Goal: Task Accomplishment & Management: Manage account settings

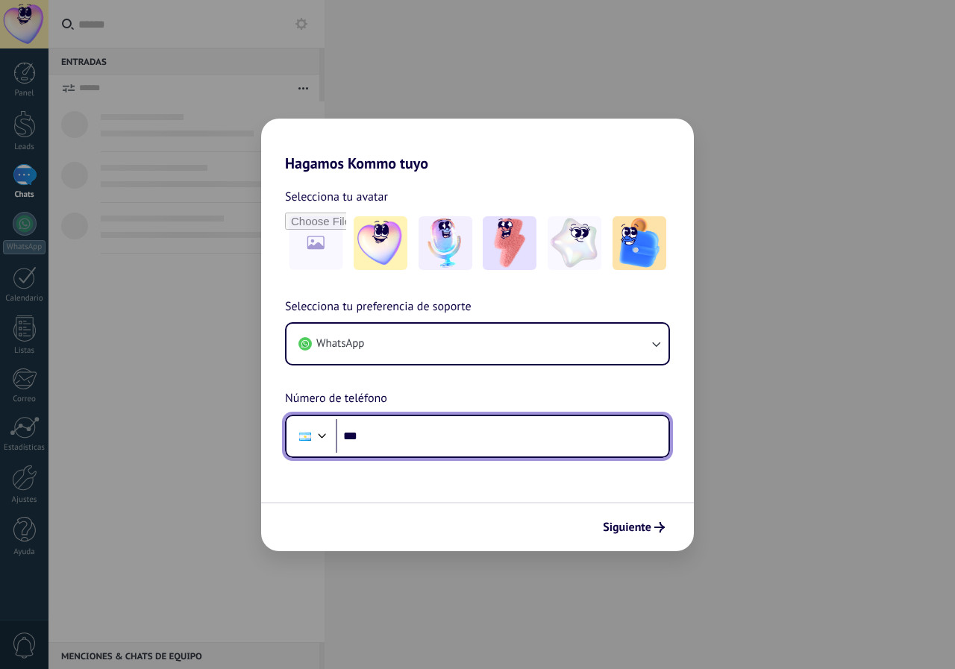
click at [425, 437] on input "***" at bounding box center [502, 436] width 333 height 34
type input "**********"
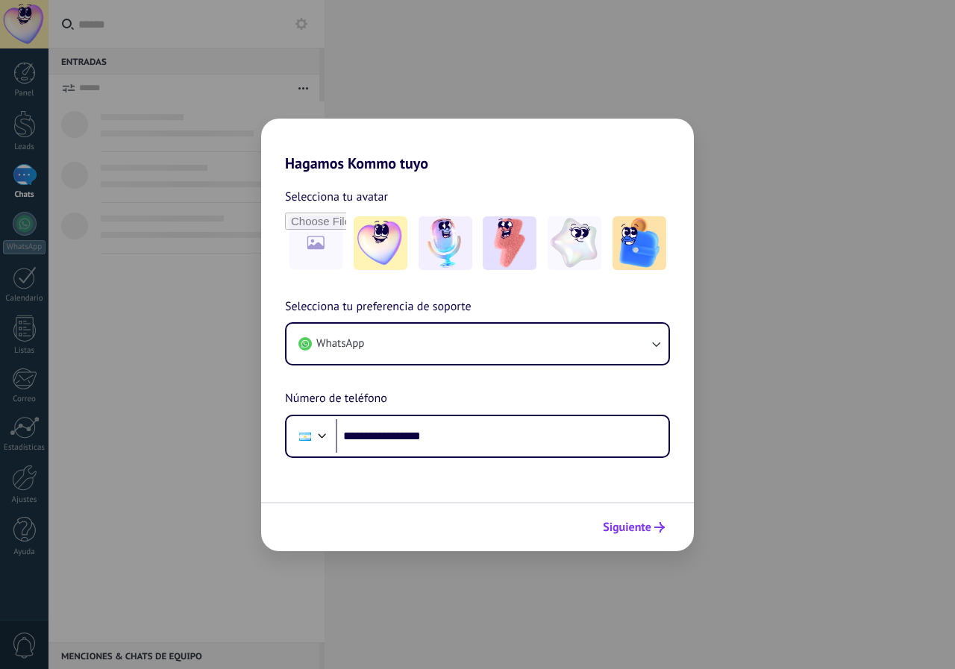
click at [655, 525] on icon "submit" at bounding box center [659, 527] width 10 height 10
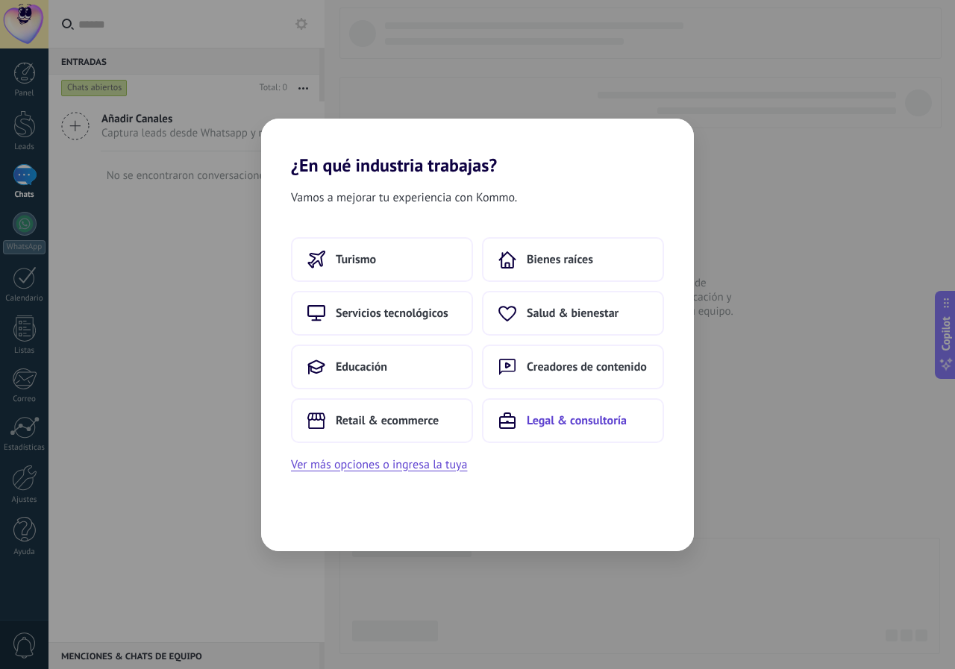
click at [563, 424] on span "Legal & consultoría" at bounding box center [577, 420] width 100 height 15
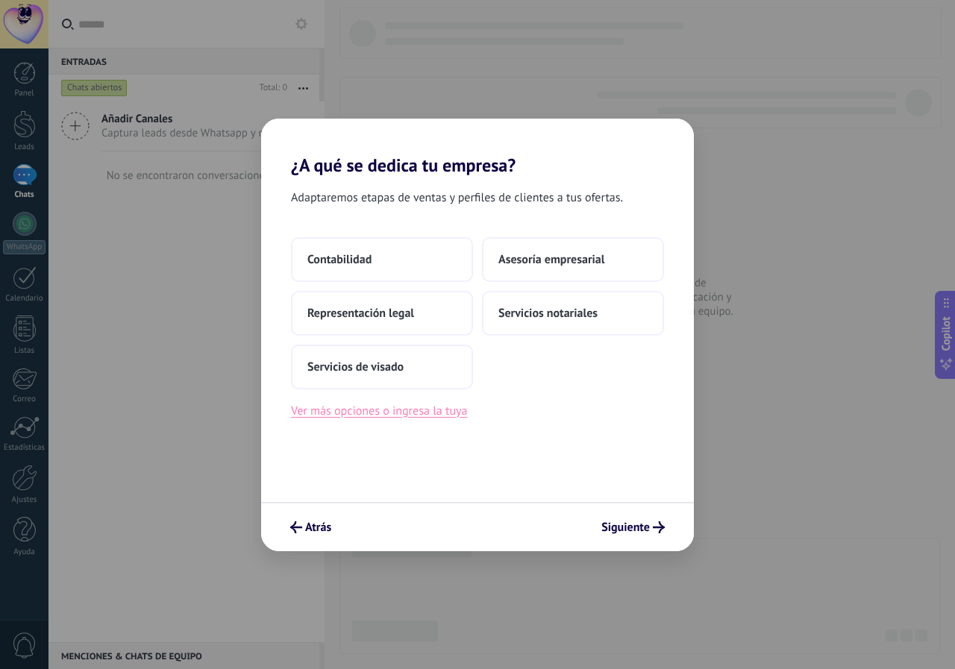
click at [401, 417] on button "Ver más opciones o ingresa la tuya" at bounding box center [379, 410] width 176 height 19
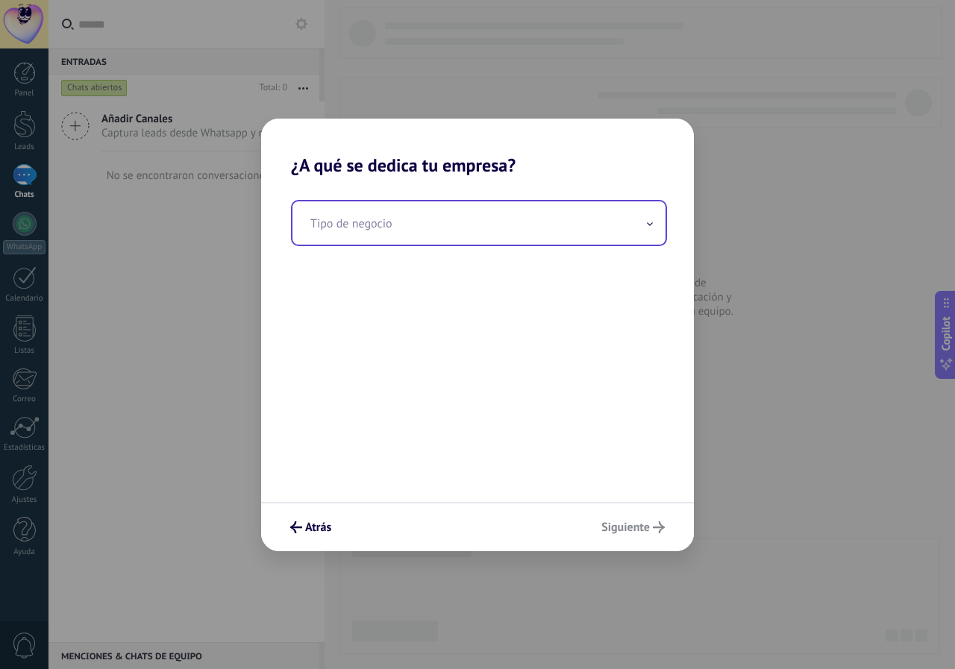
click at [402, 211] on input "text" at bounding box center [479, 222] width 373 height 43
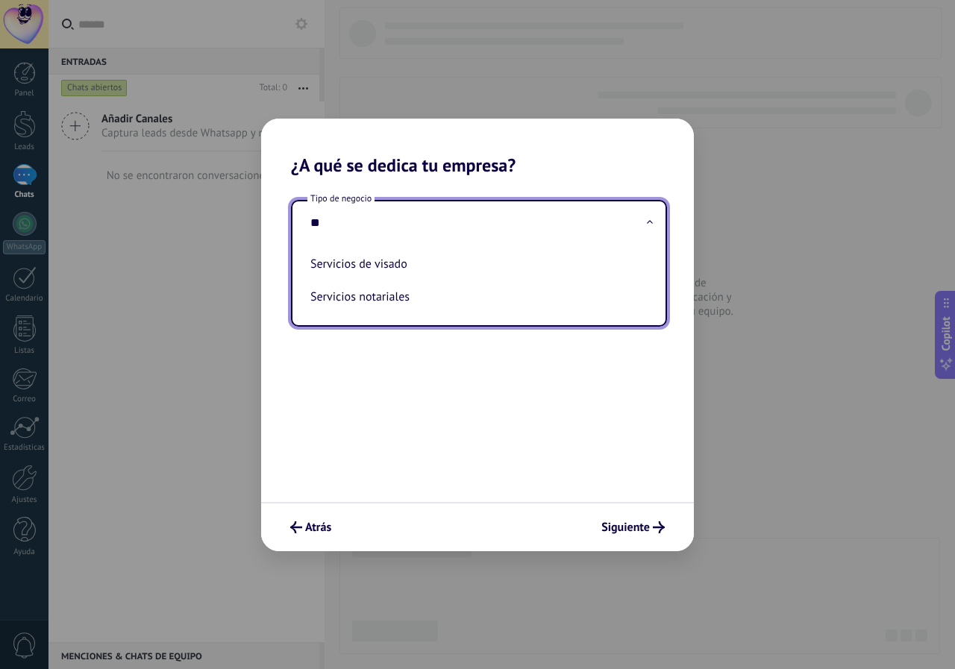
type input "*"
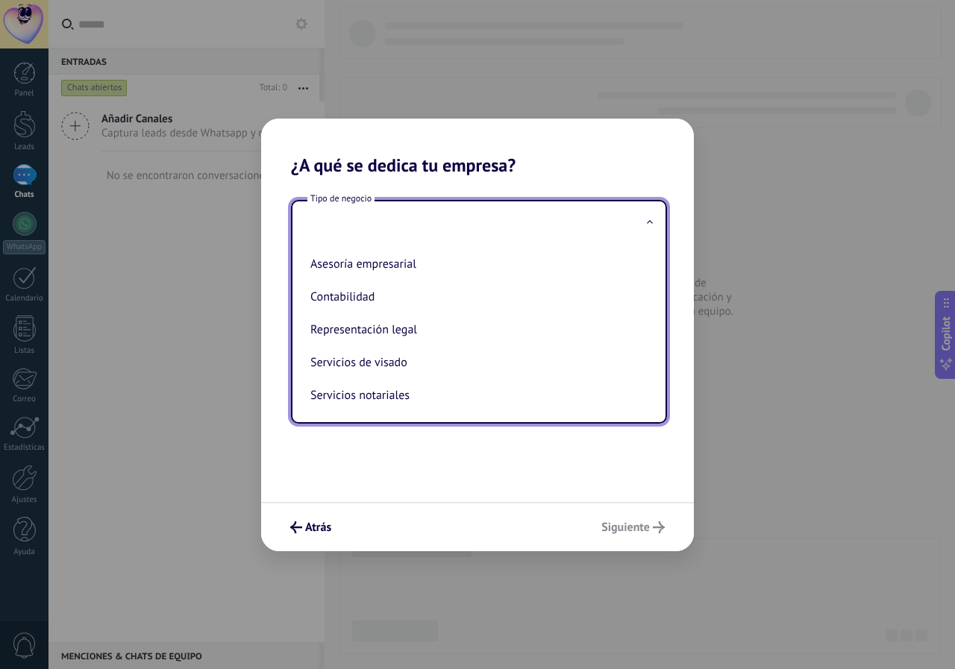
click at [449, 458] on div "Tipo de negocio Asesoría empresarial Contabilidad Representación legal Servicio…" at bounding box center [477, 339] width 433 height 326
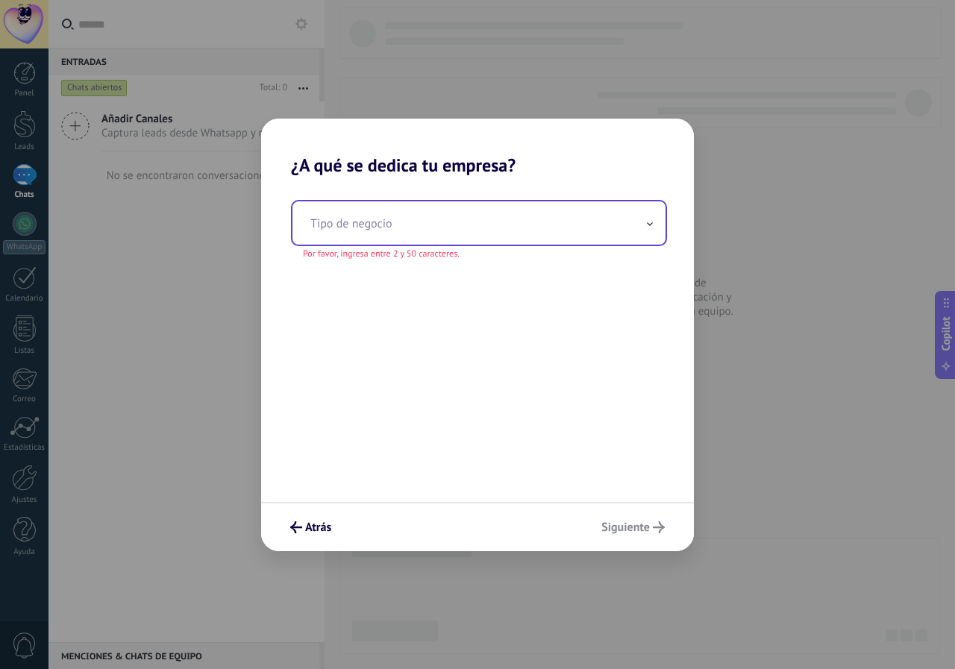
click at [381, 224] on input "text" at bounding box center [479, 222] width 373 height 43
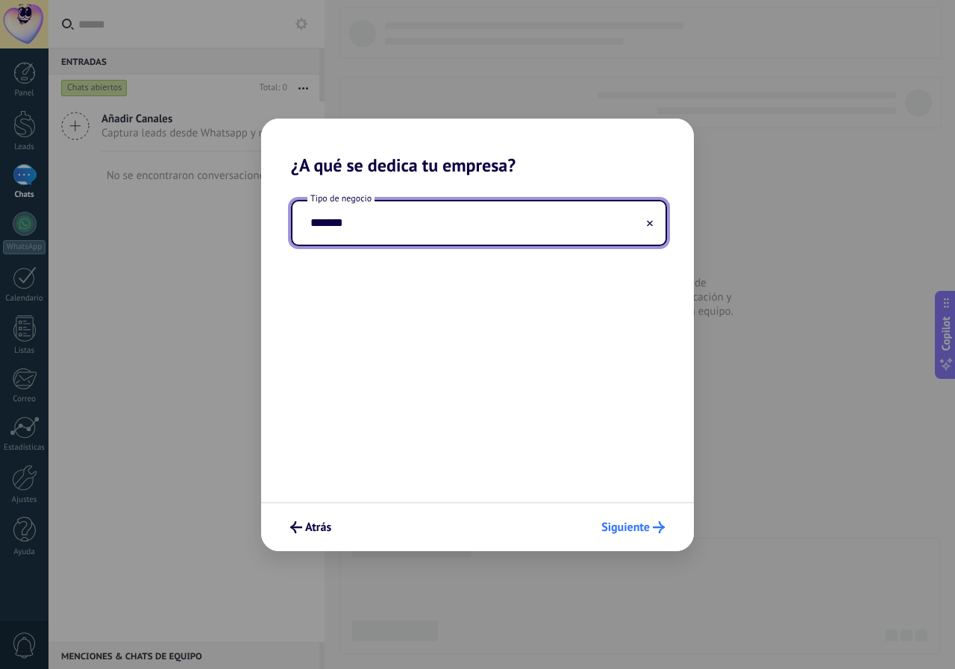
type input "*******"
click at [658, 528] on icon "submit" at bounding box center [659, 528] width 12 height 12
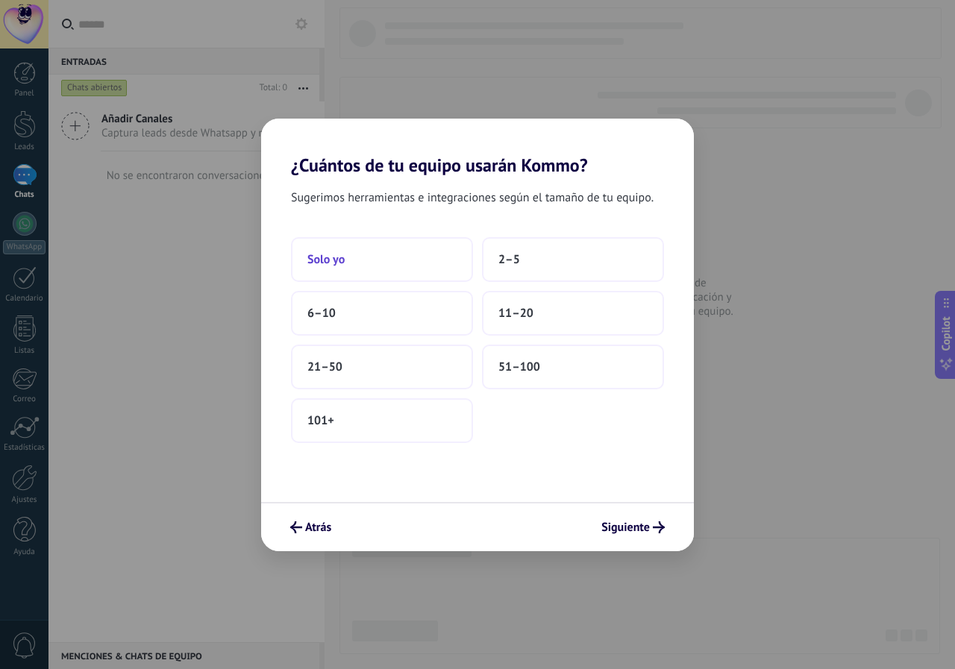
click at [319, 243] on button "Solo yo" at bounding box center [382, 259] width 182 height 45
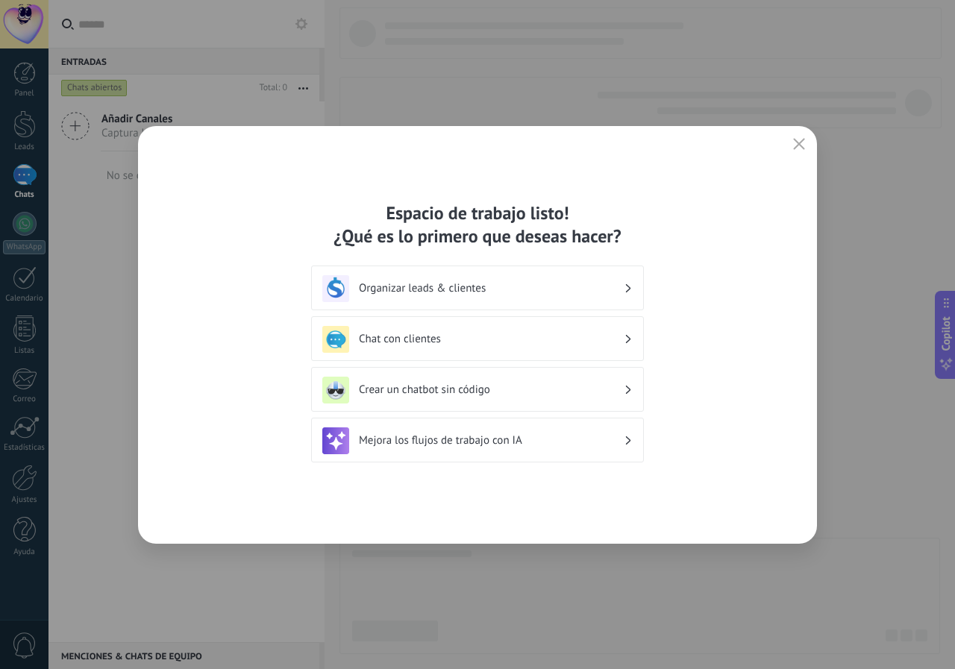
click at [516, 287] on h3 "Organizar leads & clientes" at bounding box center [491, 288] width 265 height 14
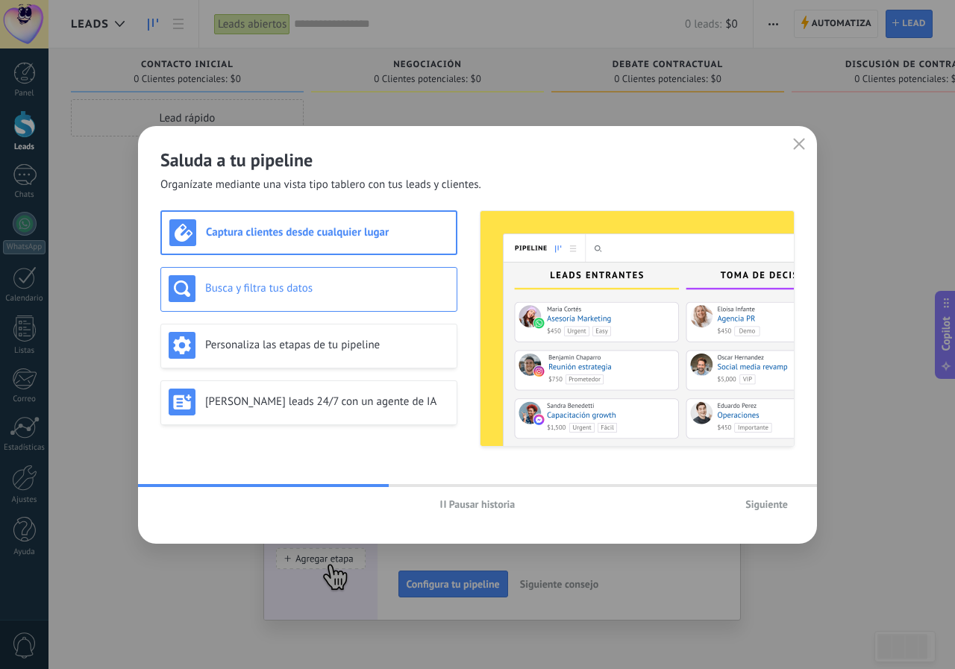
click at [367, 288] on h3 "Busca y filtra tus datos" at bounding box center [327, 288] width 244 height 14
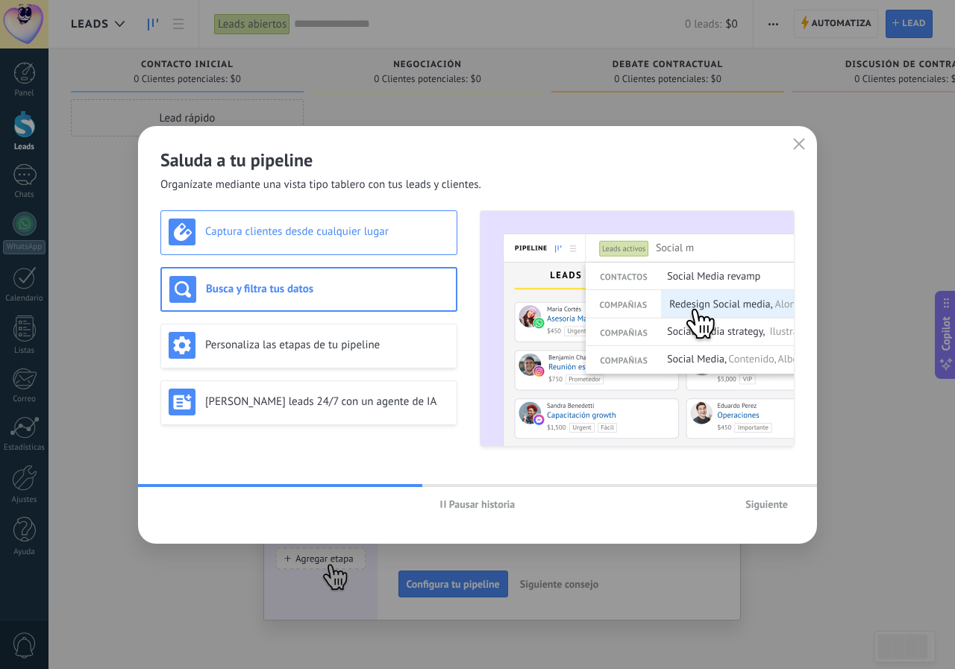
click at [381, 226] on h3 "Captura clientes desde cualquier lugar" at bounding box center [327, 232] width 244 height 14
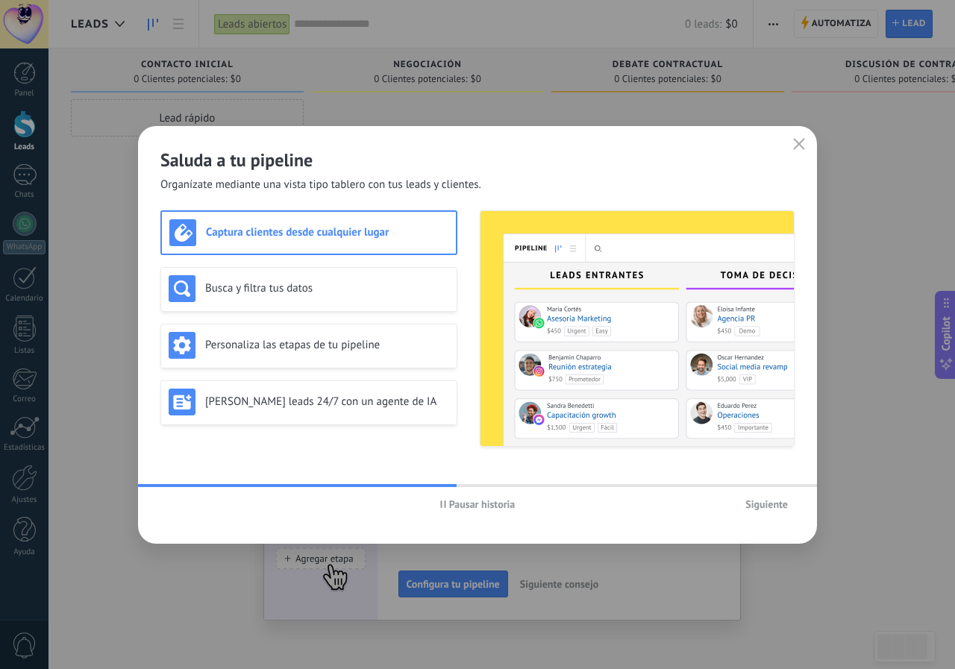
click at [772, 504] on span "Siguiente" at bounding box center [766, 504] width 43 height 10
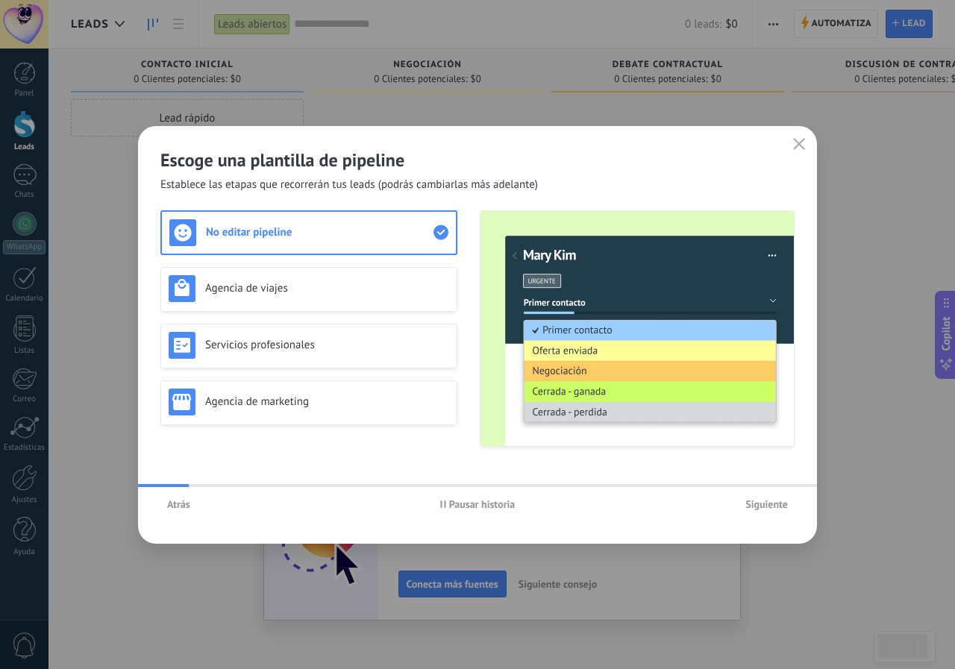
click at [184, 506] on span "Atrás" at bounding box center [178, 504] width 23 height 10
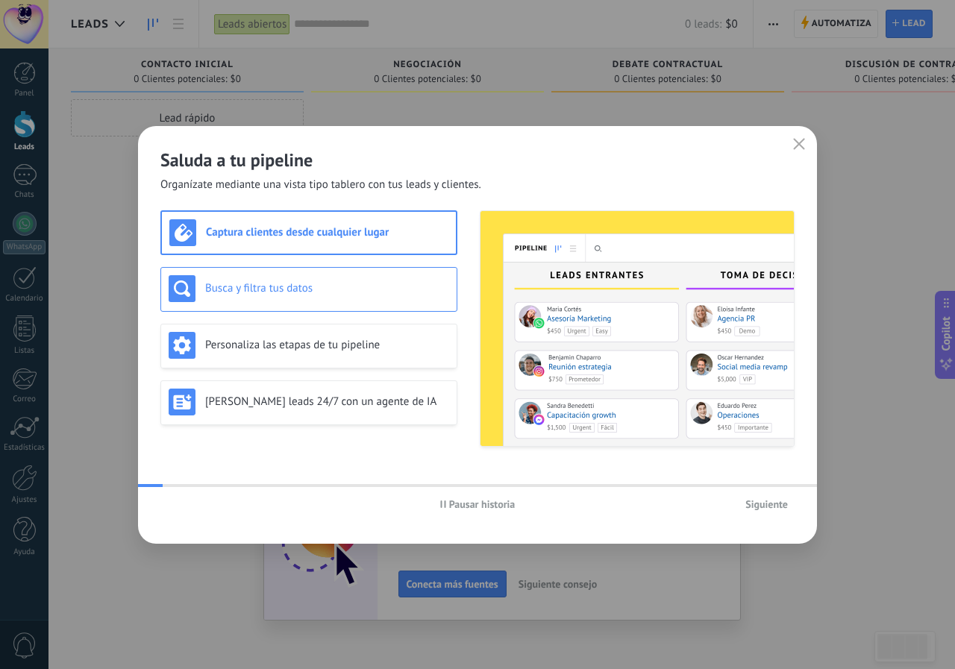
click at [257, 286] on h3 "Busca y filtra tus datos" at bounding box center [327, 288] width 244 height 14
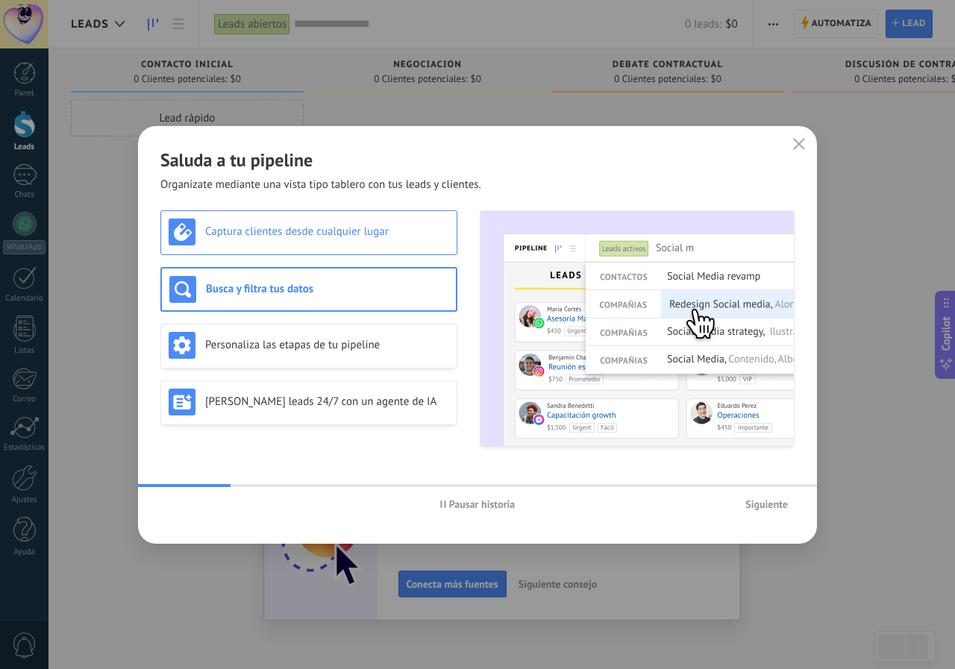
click at [306, 243] on div "Captura clientes desde cualquier lugar" at bounding box center [309, 232] width 281 height 27
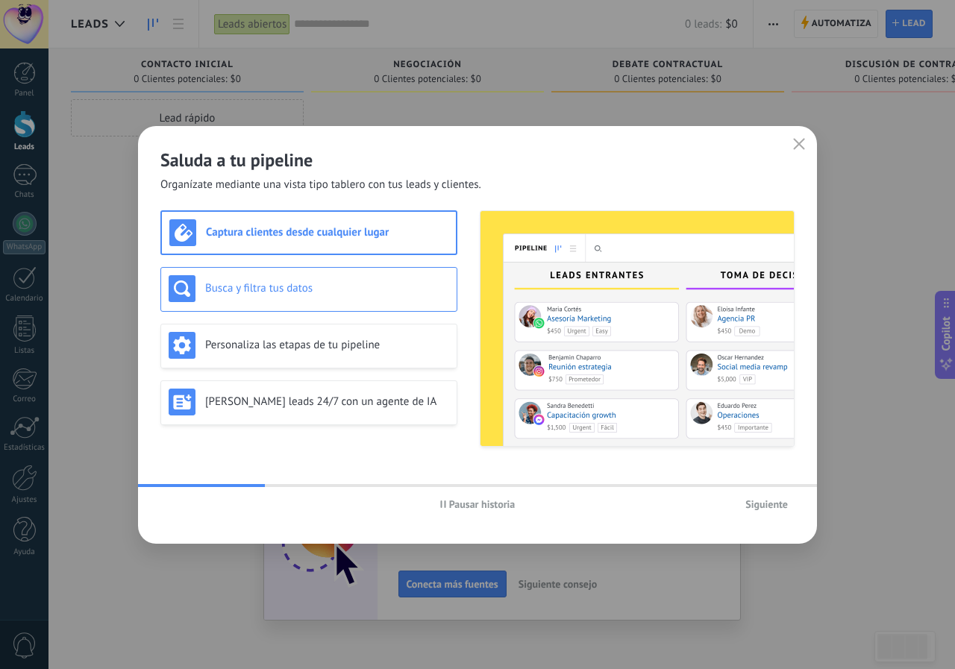
click at [309, 285] on h3 "Busca y filtra tus datos" at bounding box center [327, 288] width 244 height 14
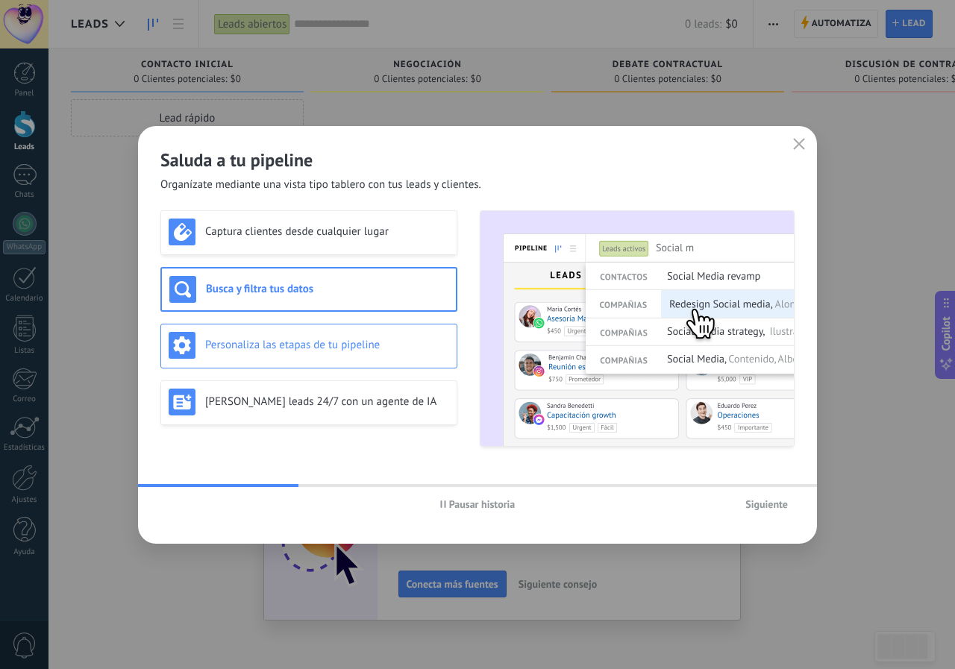
click at [309, 347] on h3 "Personaliza las etapas de tu pipeline" at bounding box center [327, 345] width 244 height 14
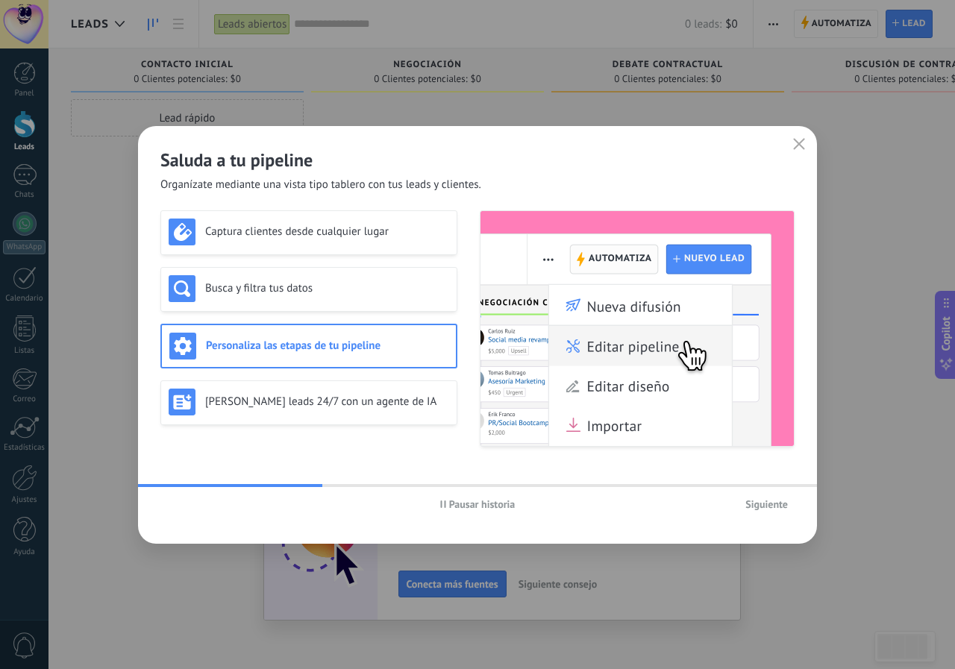
drag, startPoint x: 340, startPoint y: 419, endPoint x: 486, endPoint y: 516, distance: 174.9
click at [472, 507] on div "Saluda a tu pipeline Organízate mediante una vista tipo tablero con tus leads y…" at bounding box center [477, 335] width 679 height 418
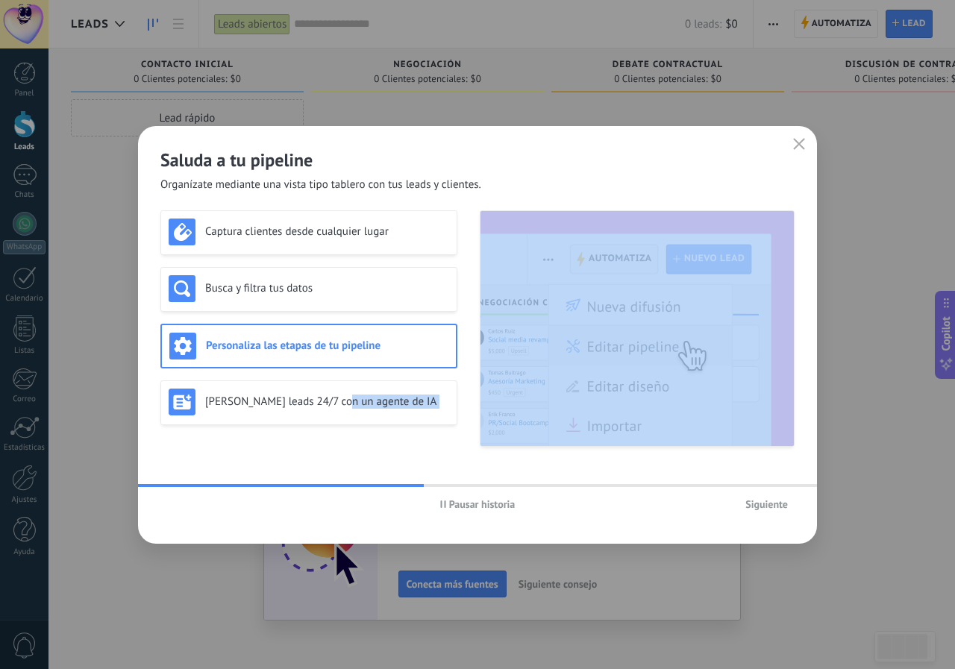
click at [769, 507] on span "Siguiente" at bounding box center [766, 504] width 43 height 10
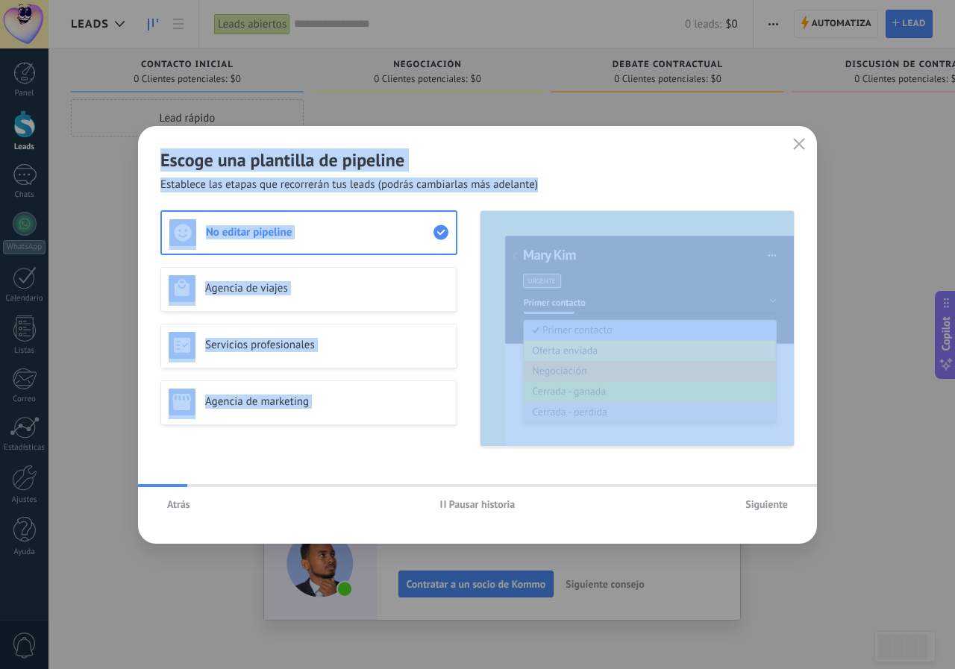
click at [493, 143] on div "Escoge una plantilla de pipeline Establece las etapas que recorrerán tus leads …" at bounding box center [477, 159] width 679 height 66
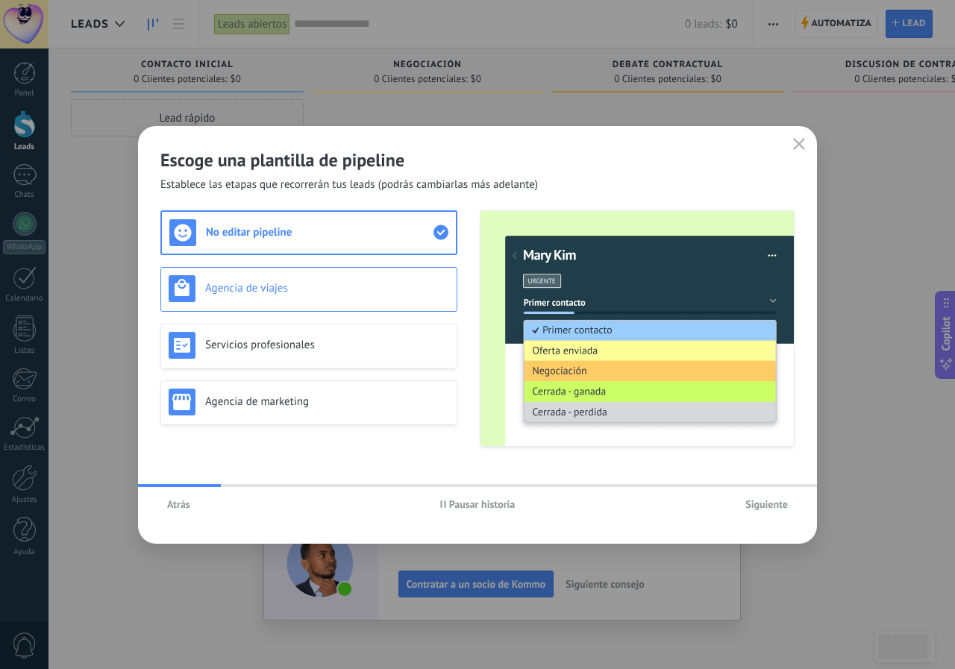
click at [298, 296] on div "Agencia de viajes" at bounding box center [309, 288] width 281 height 27
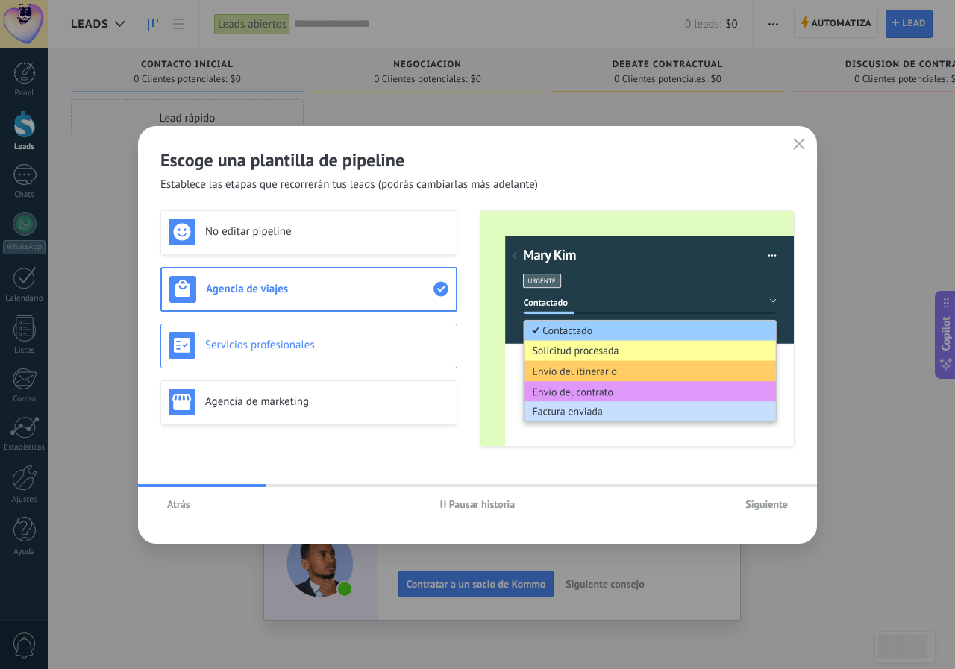
click at [290, 353] on div "Servicios profesionales" at bounding box center [309, 345] width 281 height 27
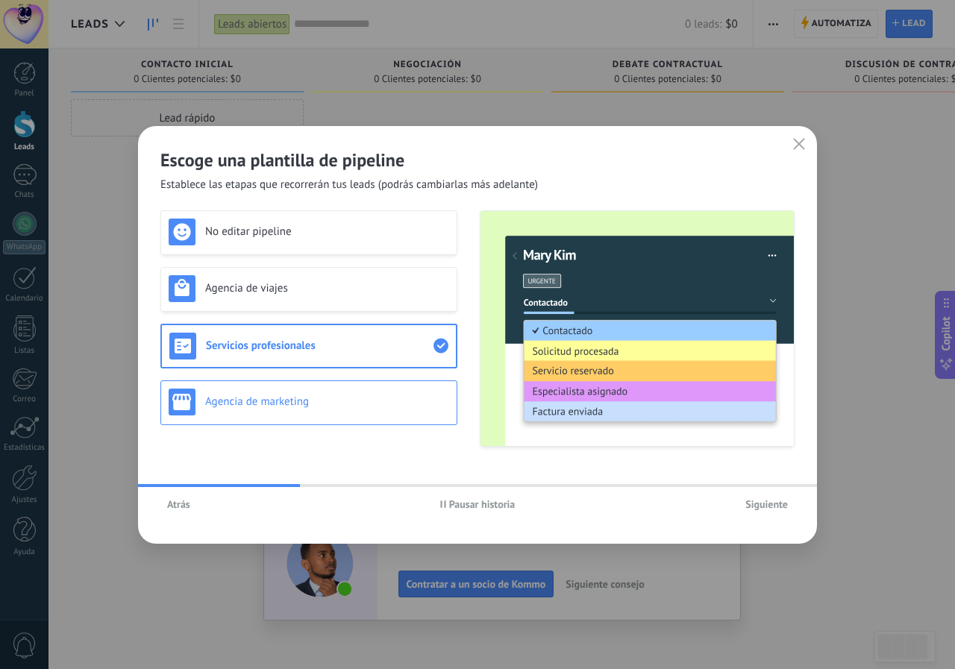
click at [304, 391] on div "Agencia de marketing" at bounding box center [309, 402] width 281 height 27
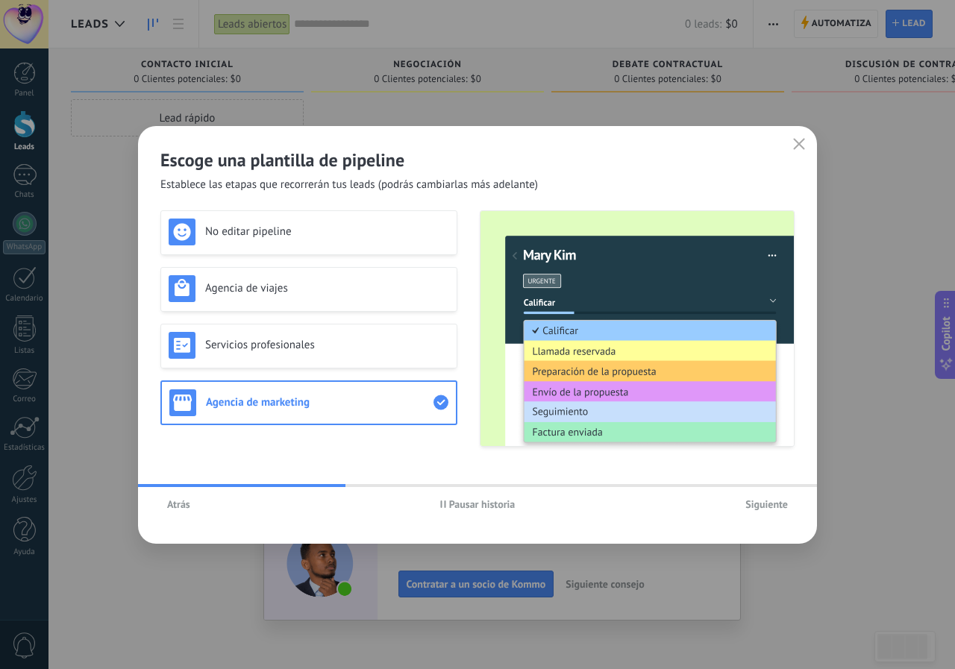
click at [758, 502] on span "Siguiente" at bounding box center [766, 504] width 43 height 10
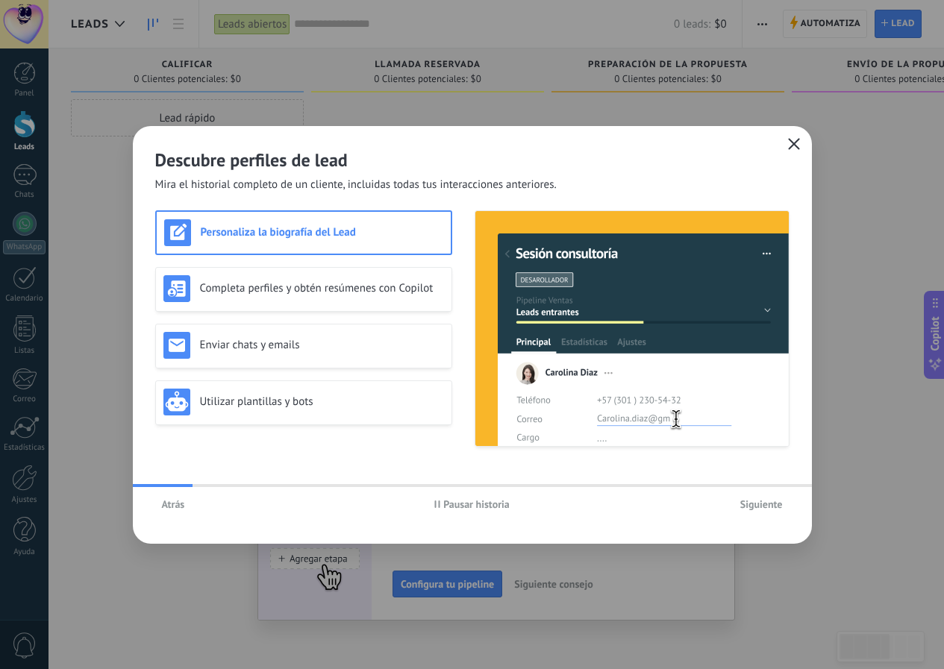
click at [795, 137] on button "button" at bounding box center [793, 144] width 19 height 21
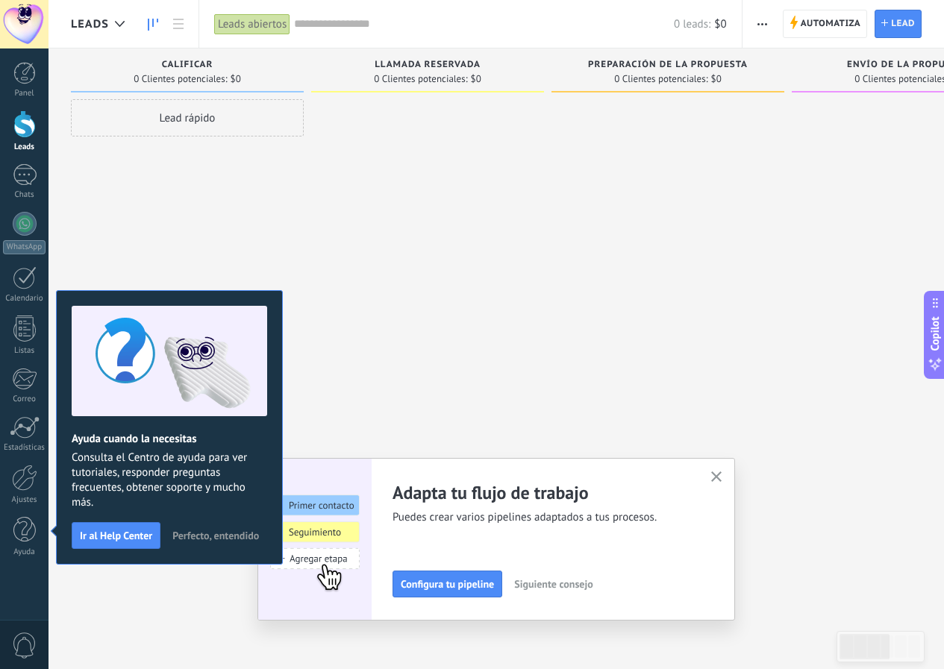
click at [223, 537] on span "Perfecto, entendido" at bounding box center [215, 536] width 87 height 10
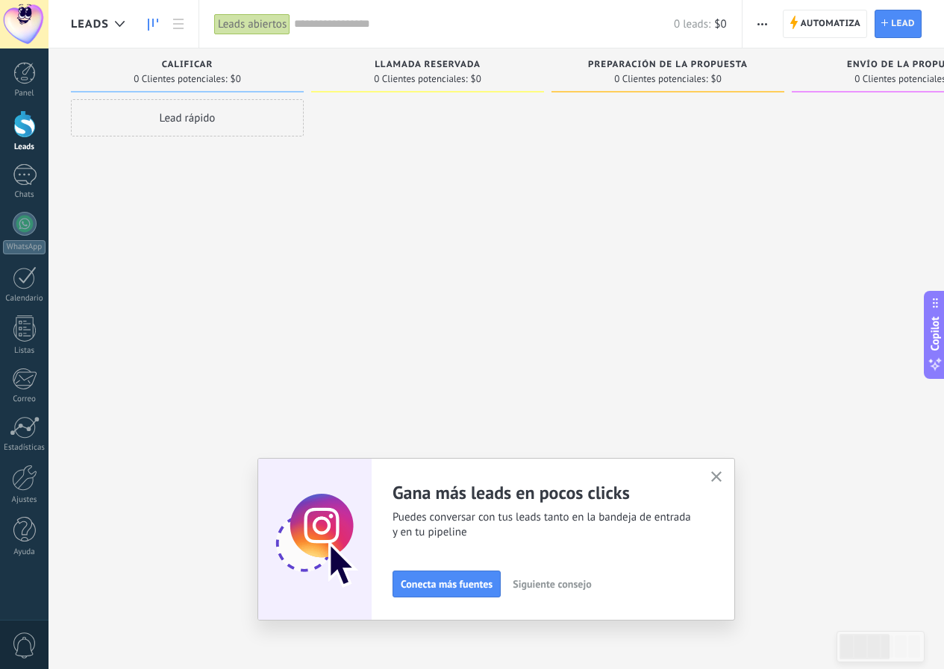
click at [722, 478] on use "button" at bounding box center [716, 477] width 11 height 11
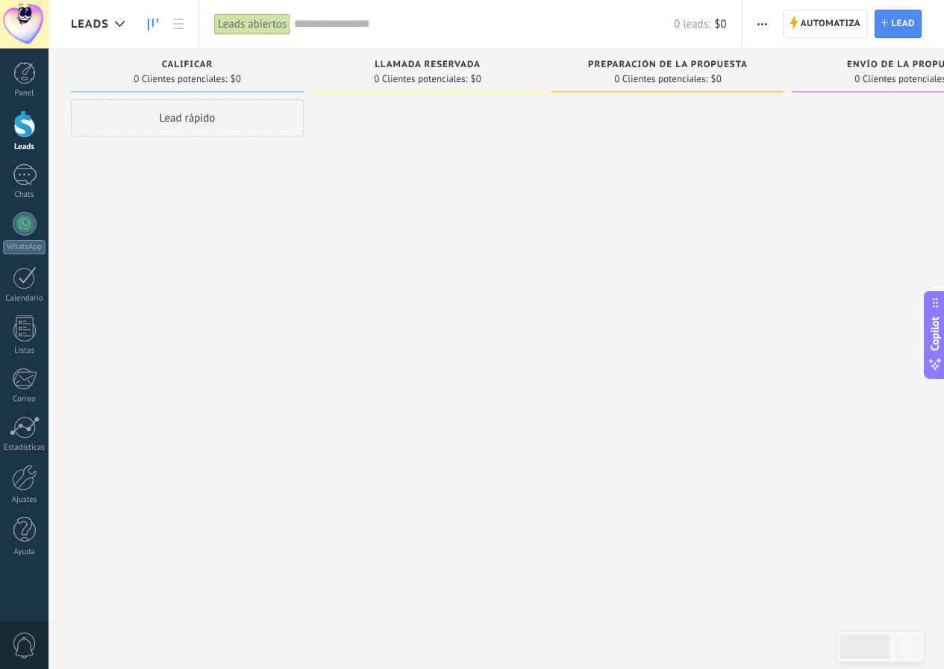
click at [200, 116] on div "Lead rápido" at bounding box center [187, 117] width 233 height 37
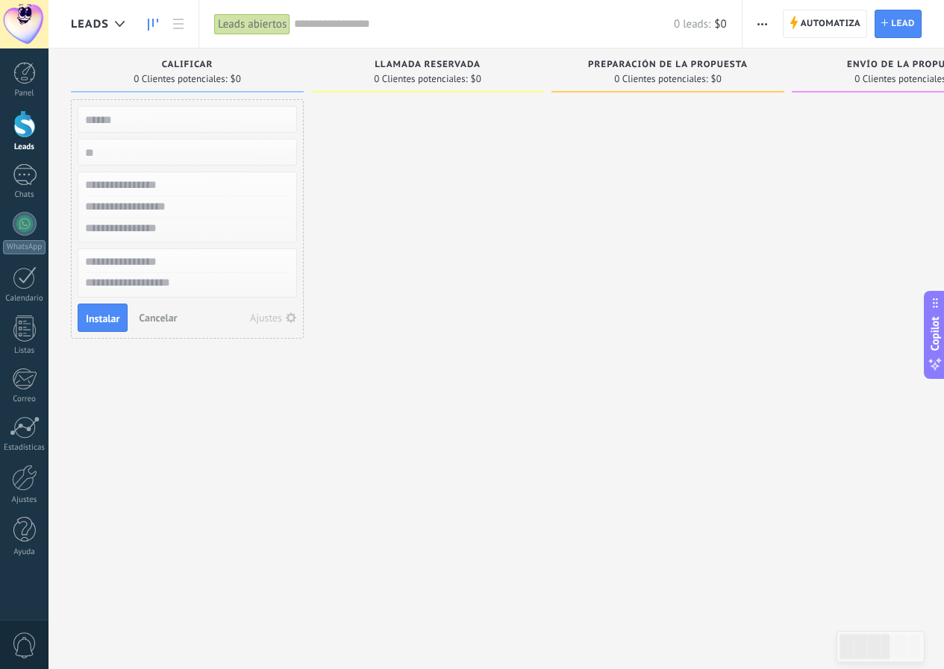
click at [243, 25] on div "Leads abiertos" at bounding box center [252, 24] width 76 height 22
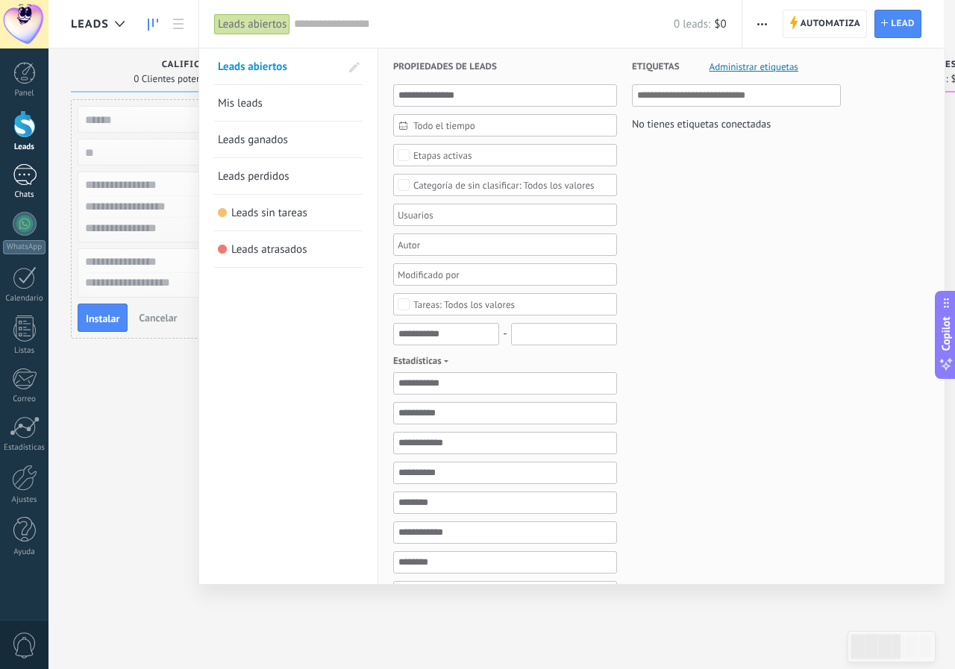
click at [20, 178] on div at bounding box center [25, 175] width 24 height 22
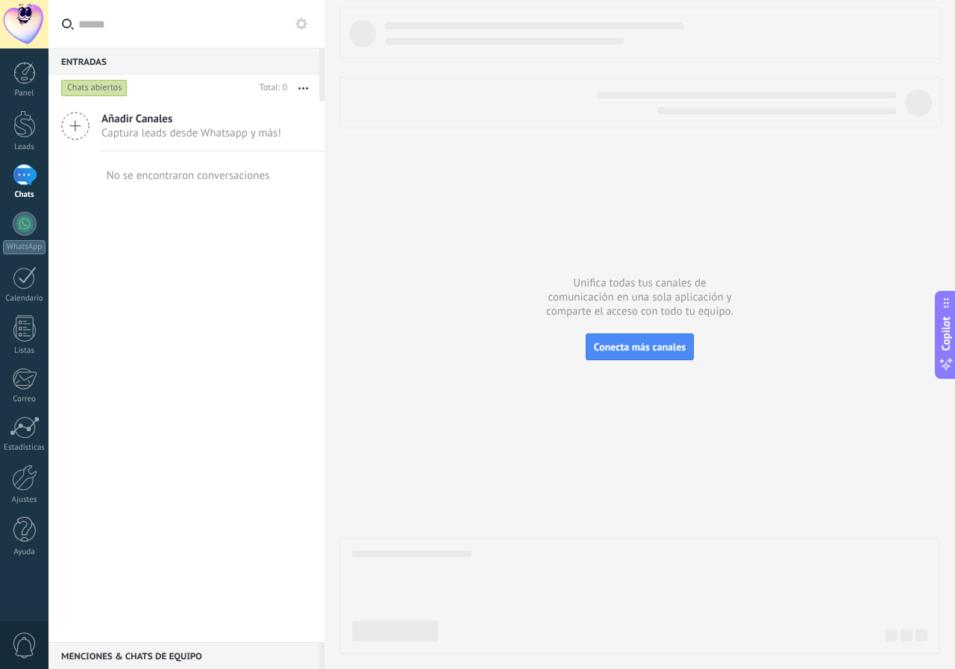
click at [313, 265] on div "Añadir Canales Captura leads desde Whatsapp y más! No se encontraron conversaci…" at bounding box center [187, 371] width 276 height 541
click at [175, 127] on span "Captura leads desde Whatsapp y más!" at bounding box center [191, 133] width 180 height 14
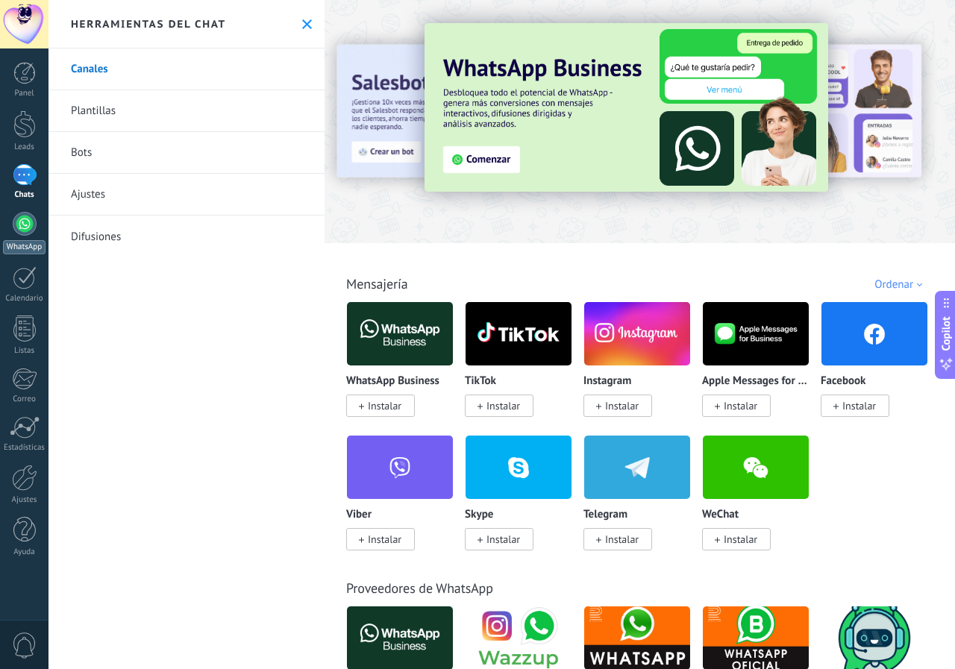
click at [26, 227] on div at bounding box center [25, 224] width 24 height 24
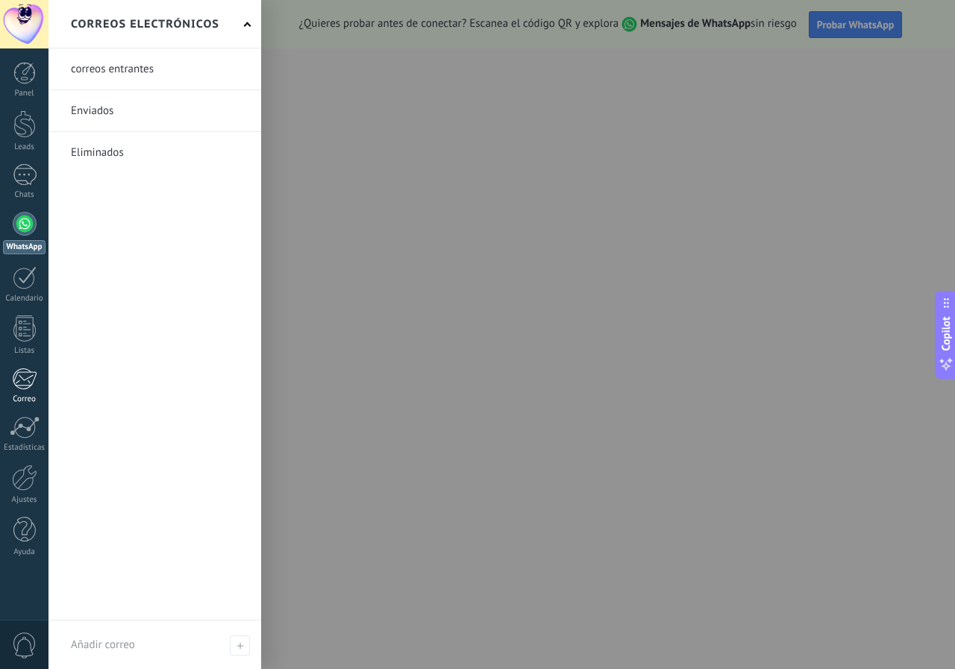
click at [24, 382] on div at bounding box center [24, 379] width 25 height 22
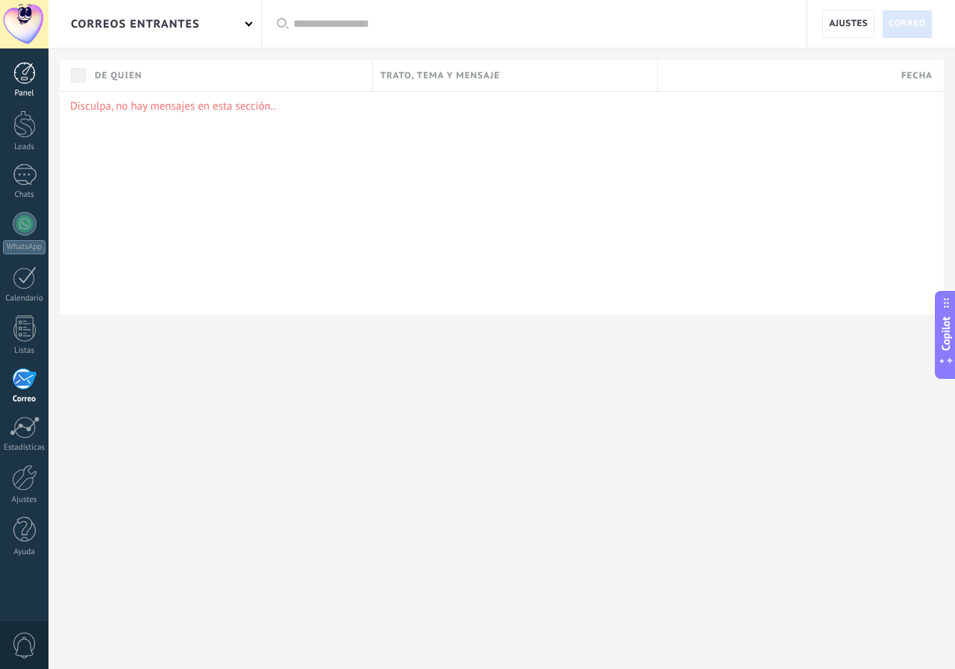
click at [28, 81] on div at bounding box center [24, 73] width 22 height 22
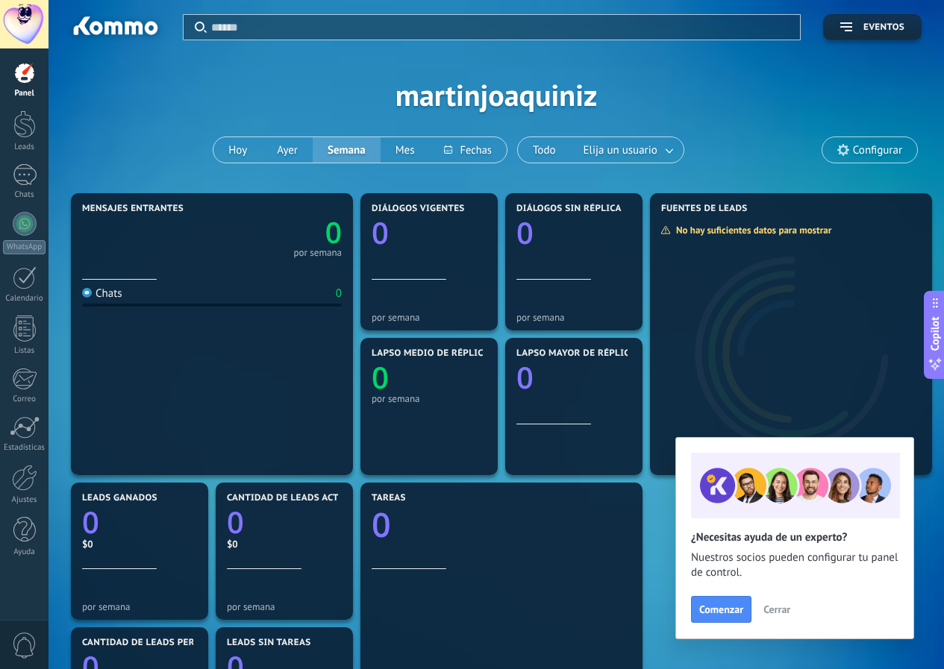
click at [781, 612] on span "Cerrar" at bounding box center [776, 609] width 27 height 10
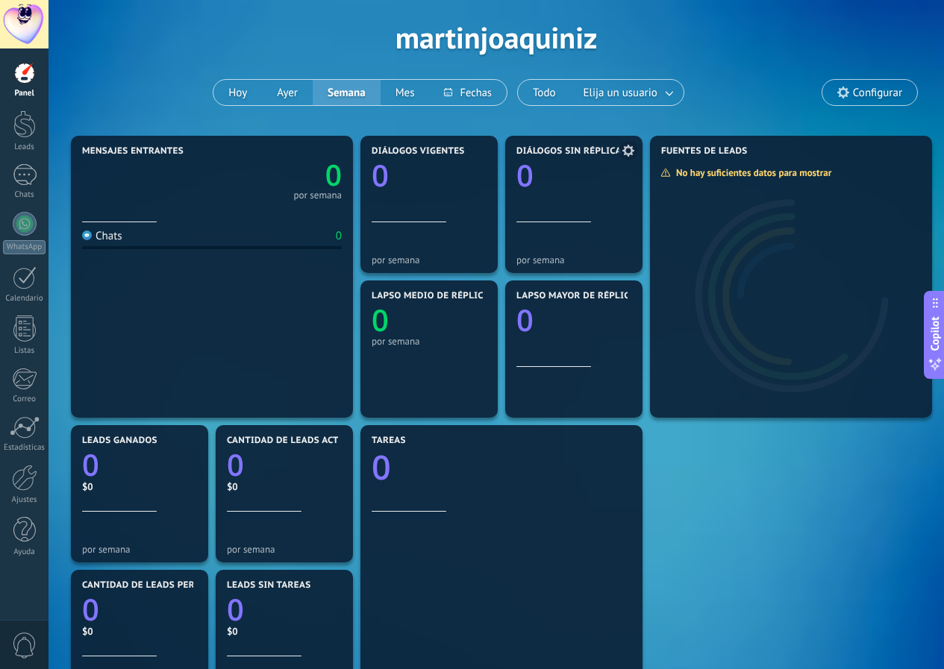
scroll to position [149, 0]
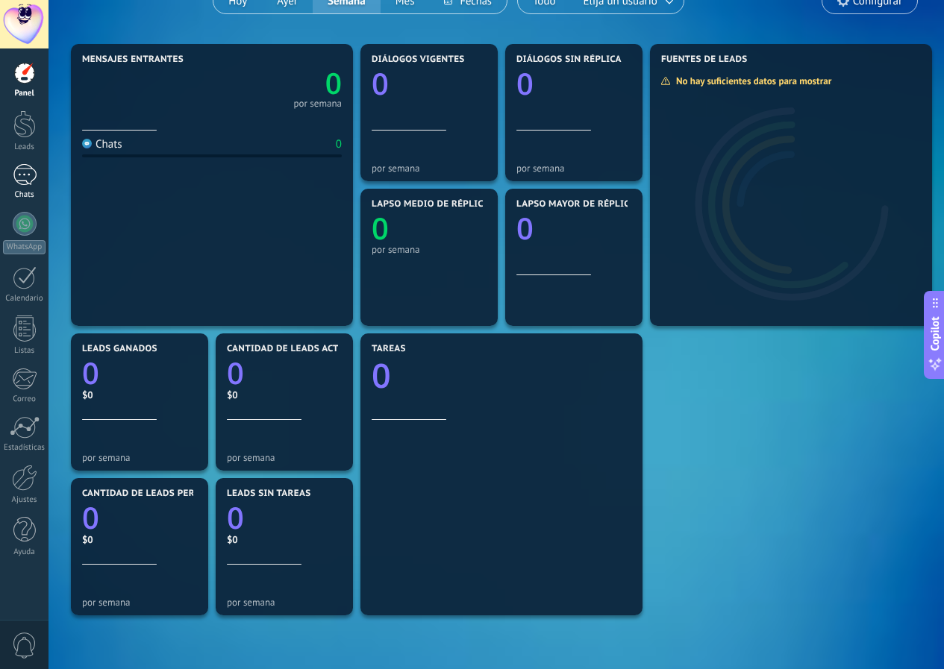
click at [13, 177] on div at bounding box center [25, 175] width 24 height 22
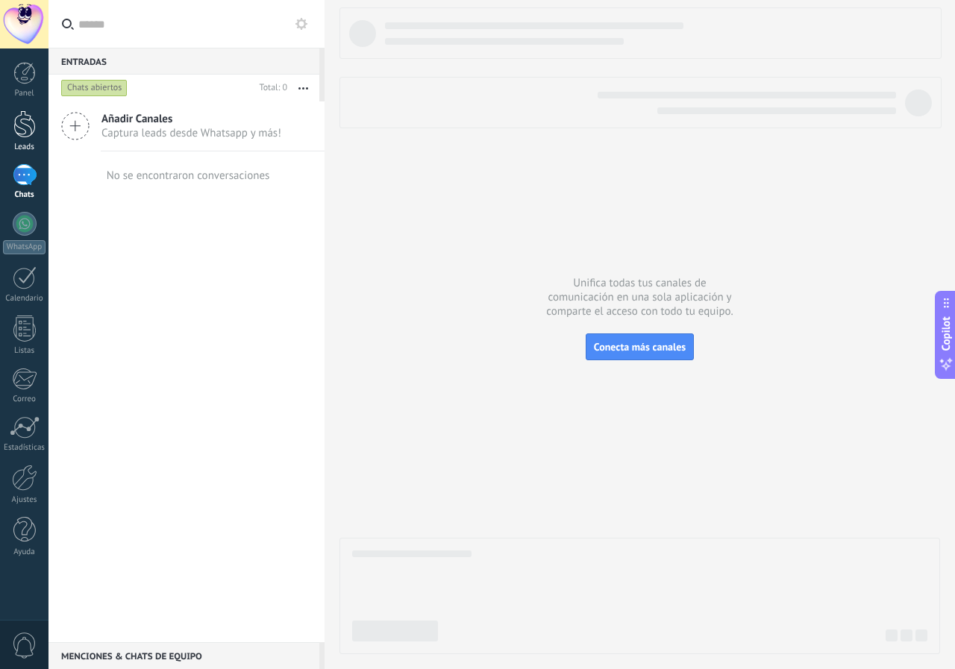
click at [17, 131] on div at bounding box center [24, 124] width 22 height 28
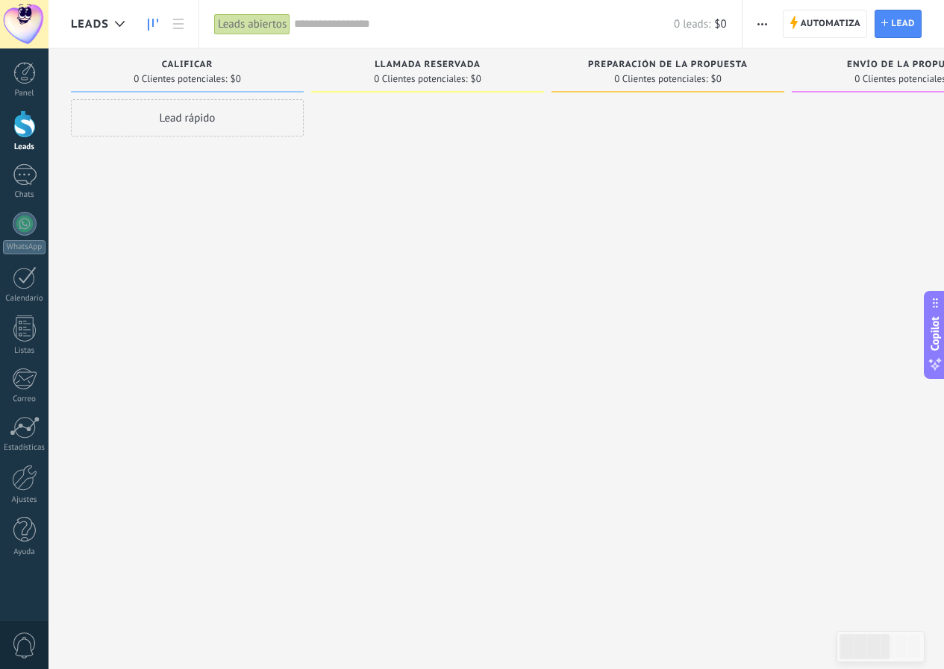
click at [164, 116] on div "Lead rápido" at bounding box center [187, 117] width 233 height 37
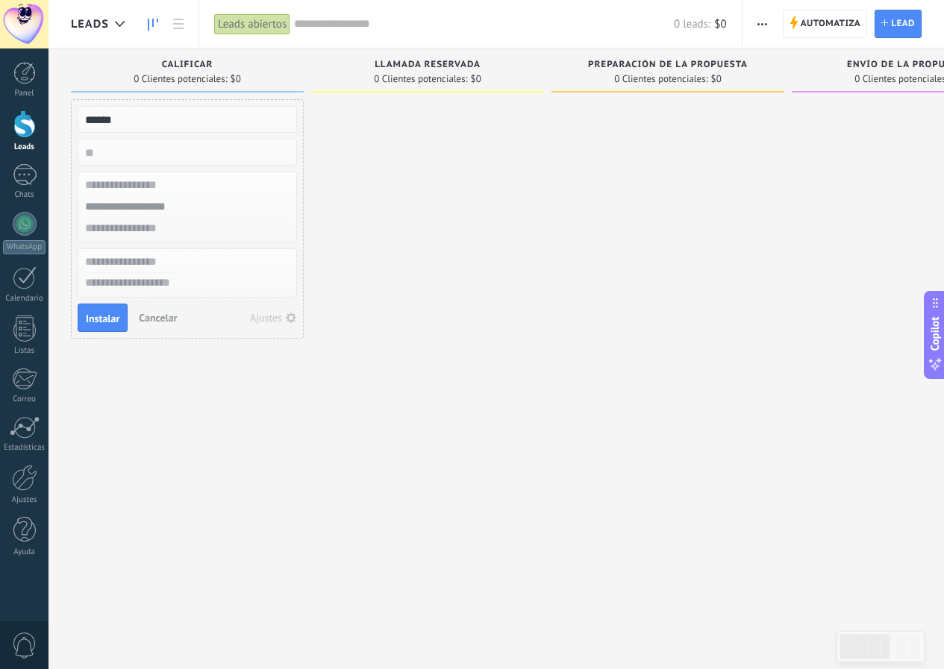
type input "******"
type input "*"
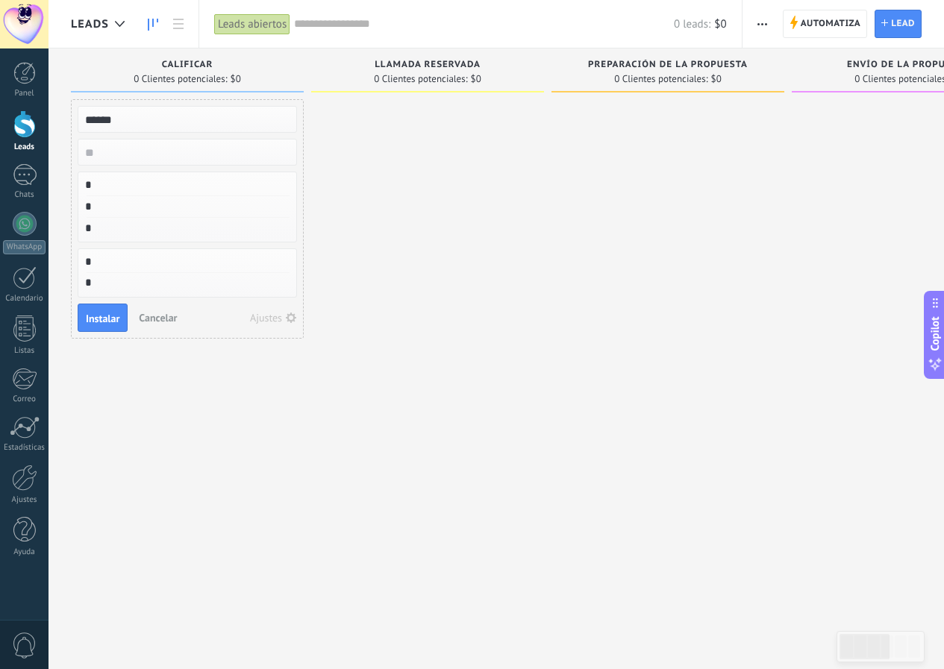
type textarea "*"
click at [101, 320] on span "Instalar" at bounding box center [103, 318] width 34 height 10
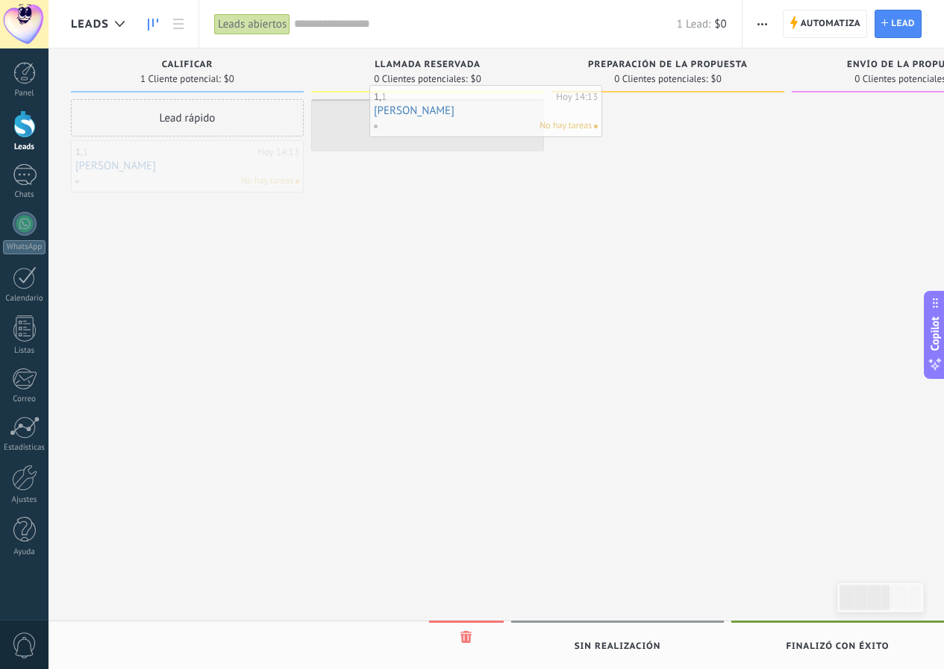
drag, startPoint x: 126, startPoint y: 165, endPoint x: 433, endPoint y: 101, distance: 313.2
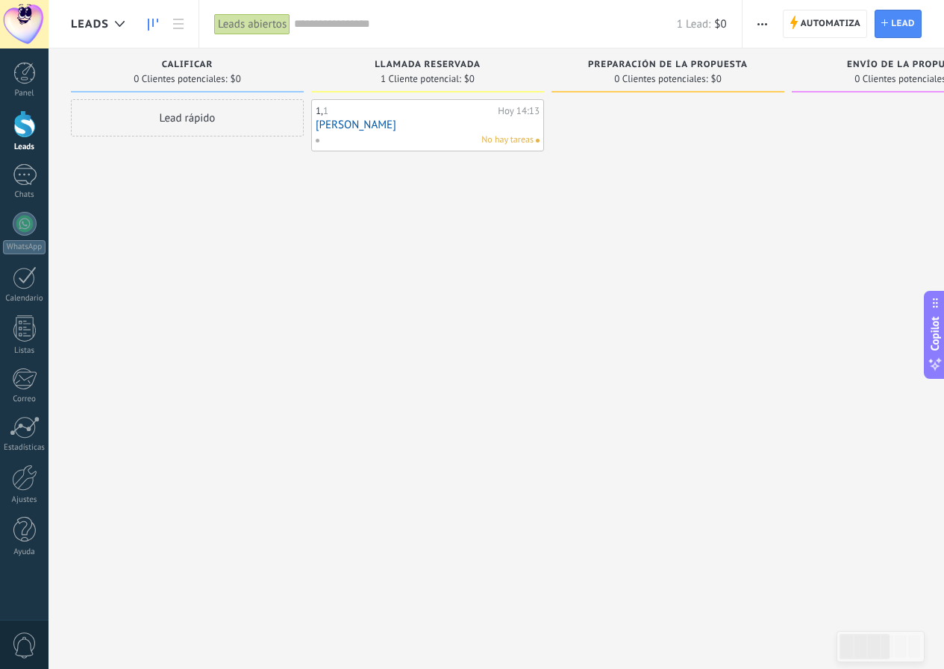
click at [451, 260] on div "1, 1 [DATE] 14:13 [PERSON_NAME] hay tareas" at bounding box center [427, 336] width 233 height 475
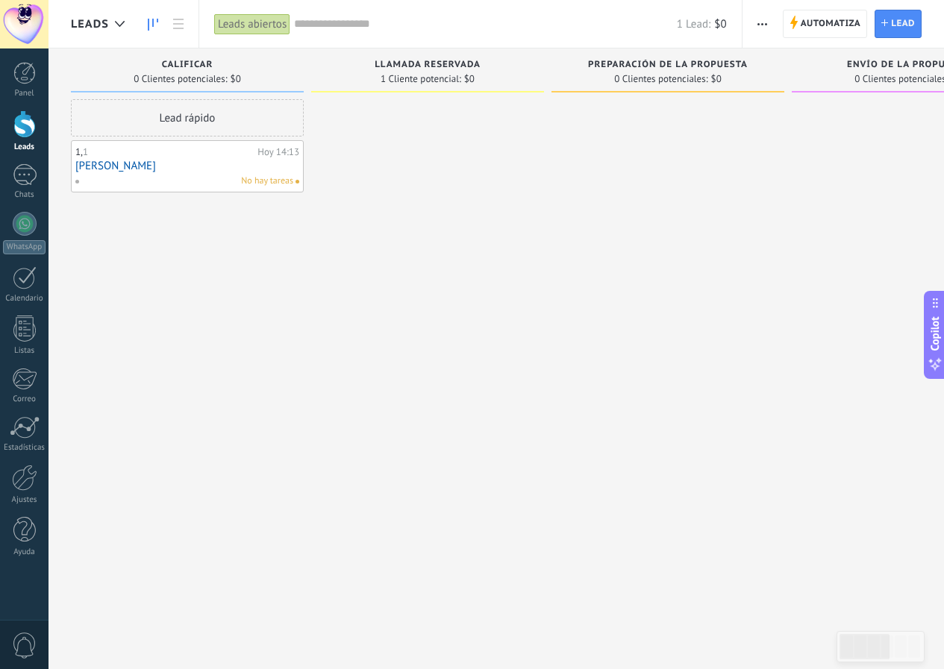
click at [254, 190] on div "1, 1 [DATE] 14:13 [PERSON_NAME] hay tareas" at bounding box center [187, 166] width 233 height 52
click at [259, 184] on span "No hay tareas" at bounding box center [267, 181] width 52 height 13
click at [256, 180] on span "No hay tareas" at bounding box center [267, 181] width 52 height 13
click at [93, 166] on link "[PERSON_NAME]" at bounding box center [187, 166] width 224 height 13
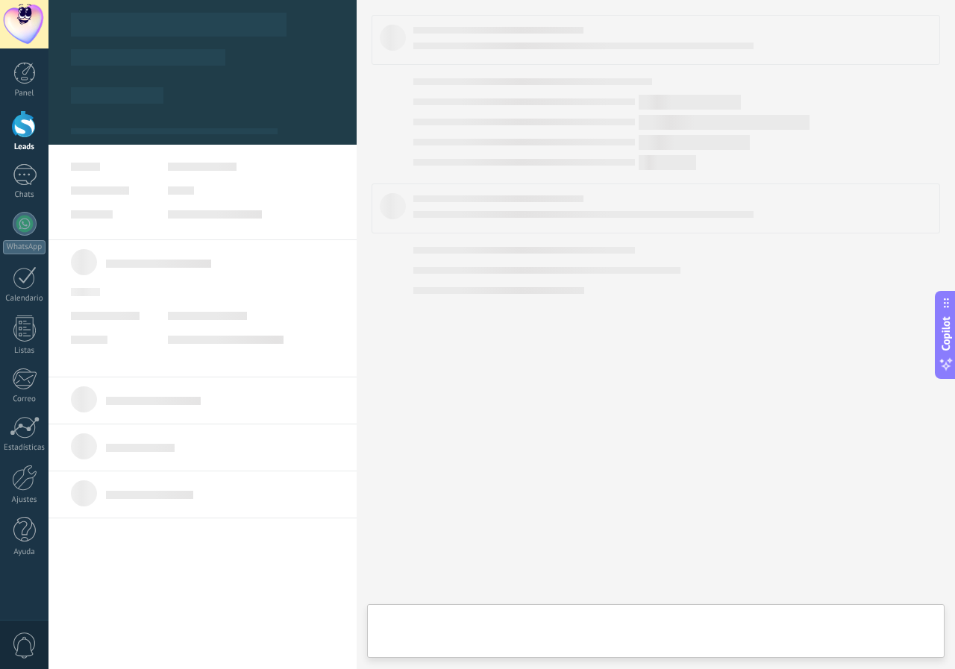
type textarea "*"
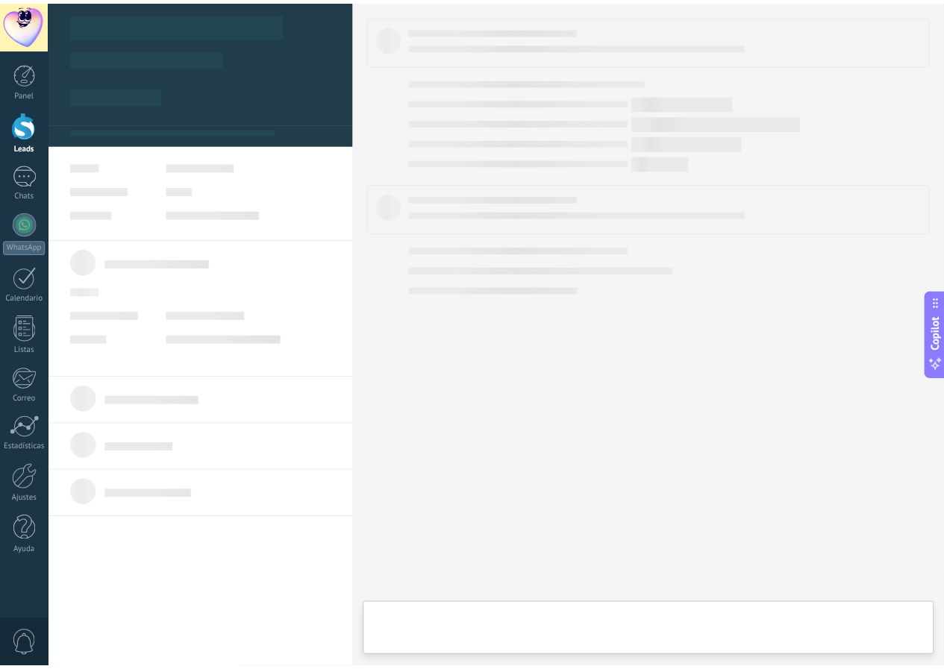
scroll to position [15, 0]
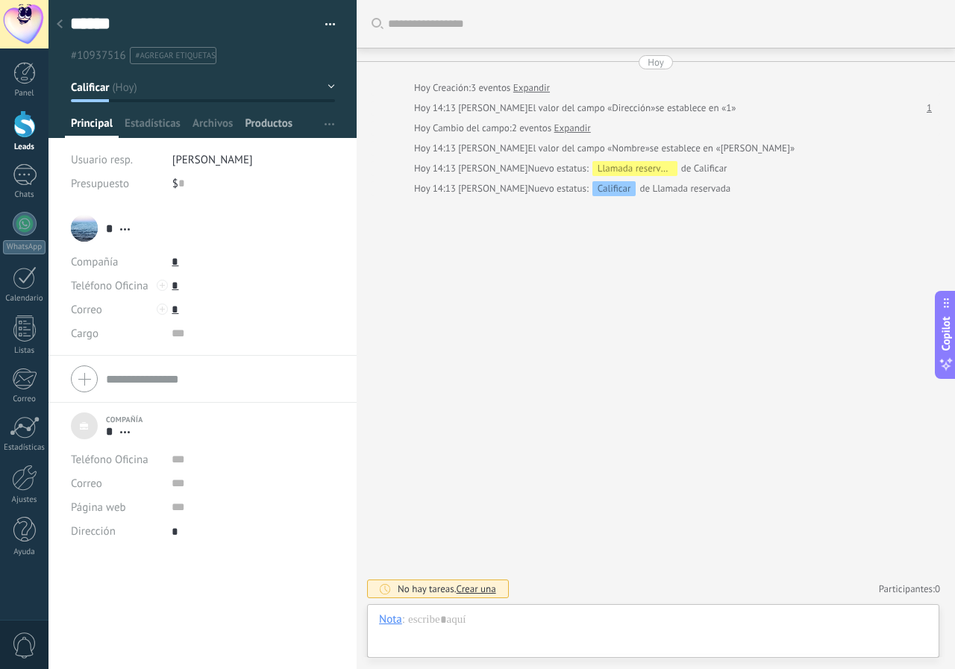
click at [276, 125] on span "Productos" at bounding box center [269, 127] width 48 height 22
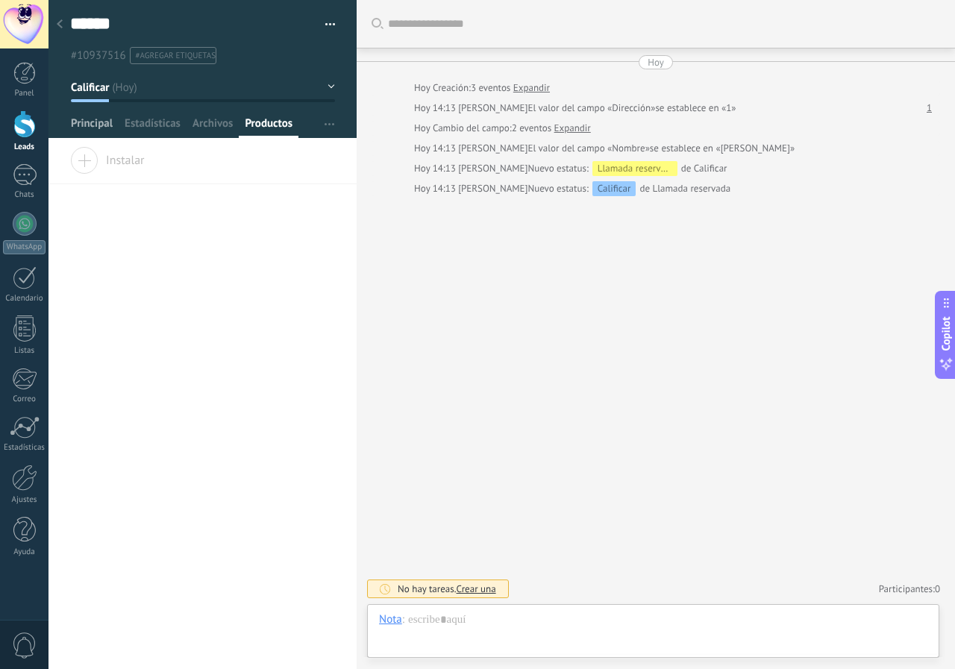
click at [98, 125] on span "Principal" at bounding box center [92, 127] width 42 height 22
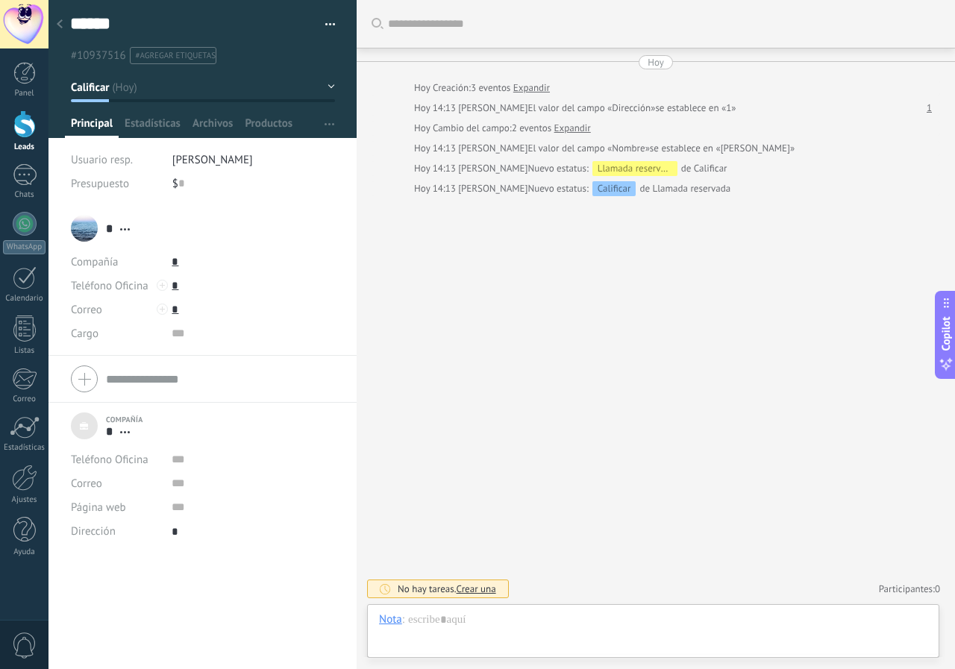
click at [325, 25] on button "button" at bounding box center [325, 24] width 22 height 22
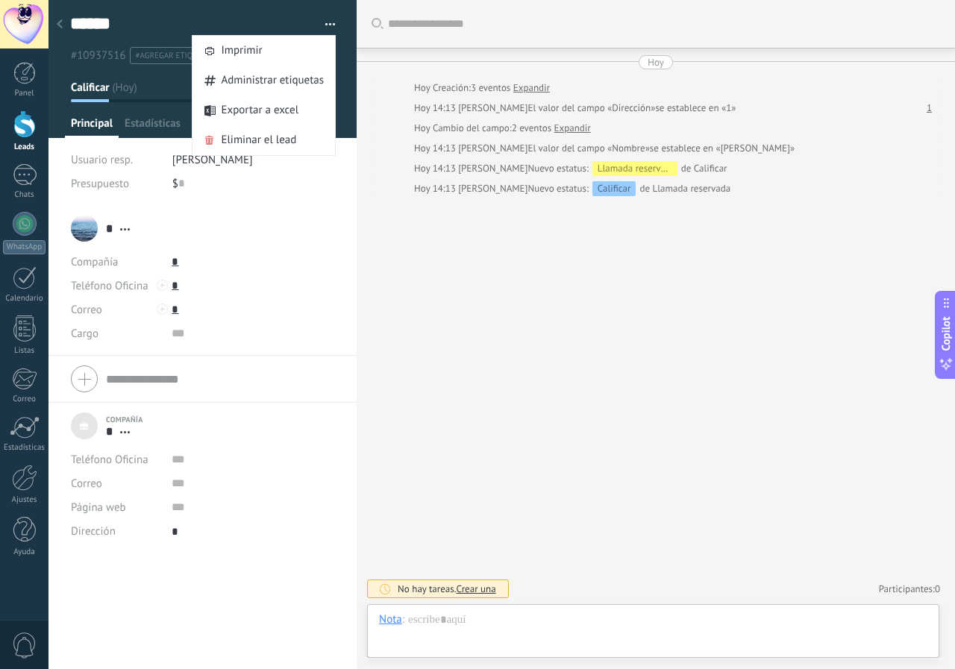
click at [325, 25] on button "button" at bounding box center [325, 24] width 22 height 22
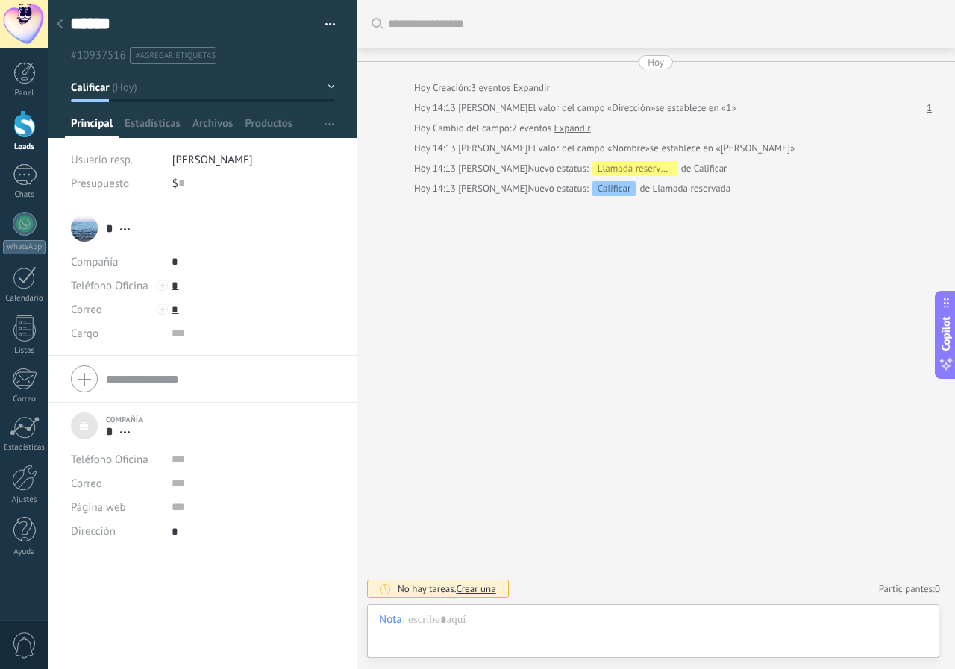
click at [122, 185] on span "Presupuesto" at bounding box center [100, 184] width 58 height 14
click at [182, 180] on input "text" at bounding box center [181, 184] width 6 height 24
type input "*"
click at [146, 133] on span "Estadísticas" at bounding box center [153, 127] width 56 height 22
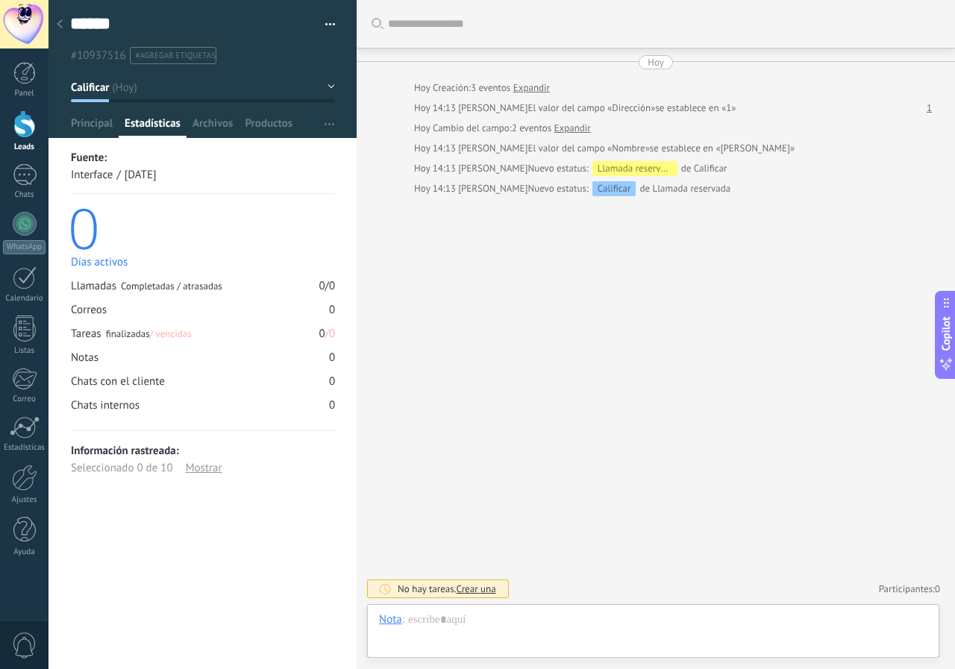
click at [472, 590] on span "Crear una" at bounding box center [476, 589] width 40 height 13
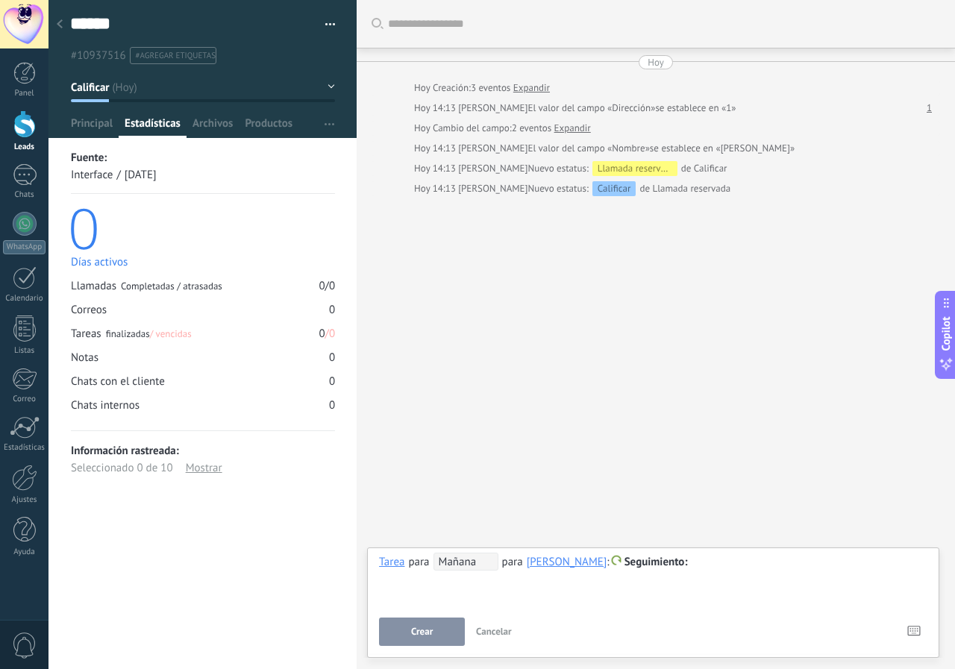
click at [495, 638] on button "Cancelar" at bounding box center [494, 632] width 48 height 28
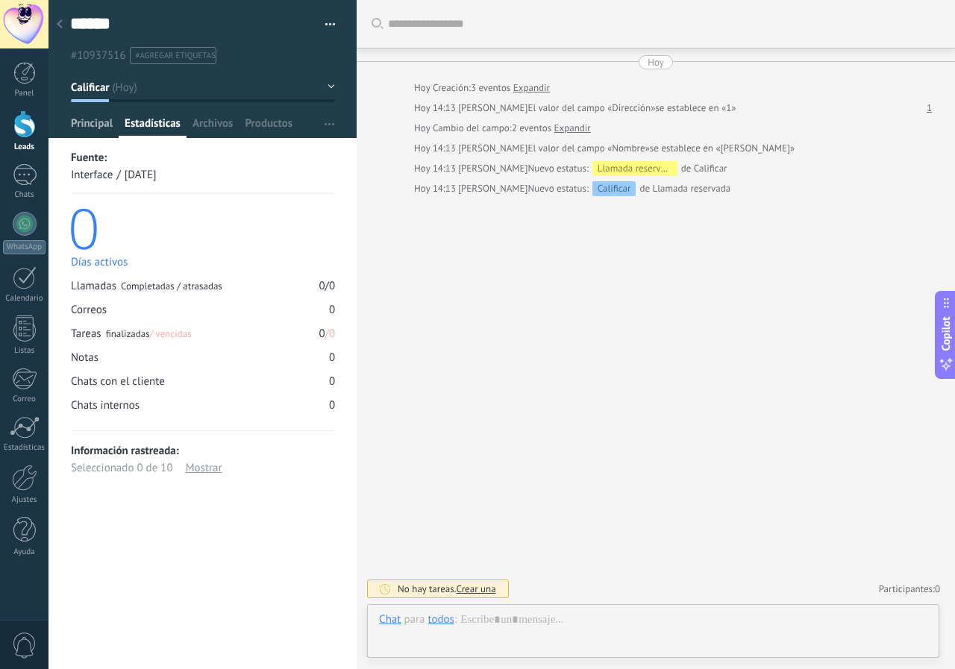
click at [87, 122] on span "Principal" at bounding box center [92, 127] width 42 height 22
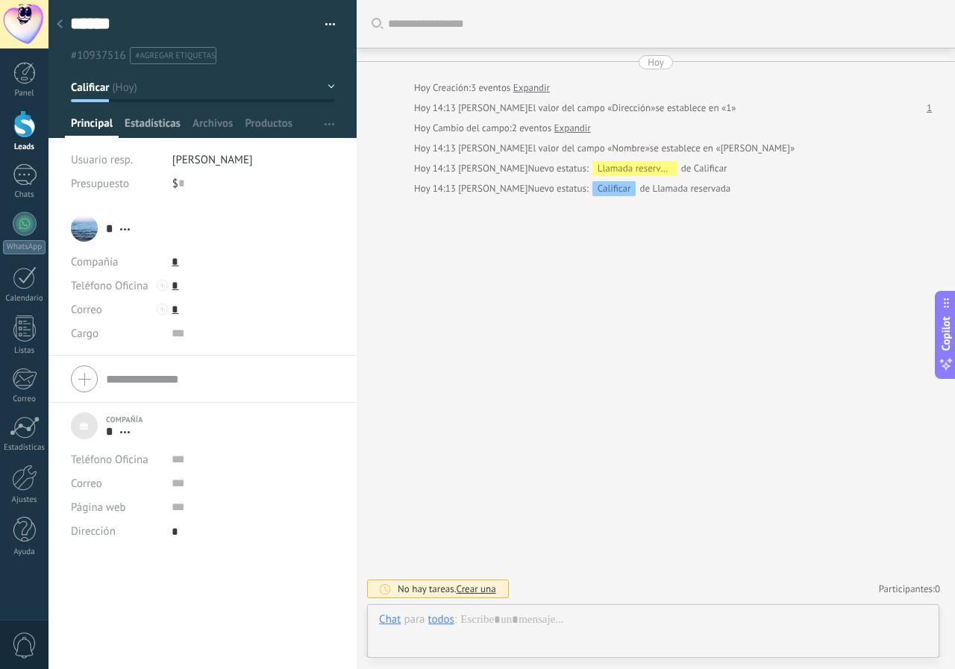
click at [151, 129] on span "Estadísticas" at bounding box center [153, 127] width 56 height 22
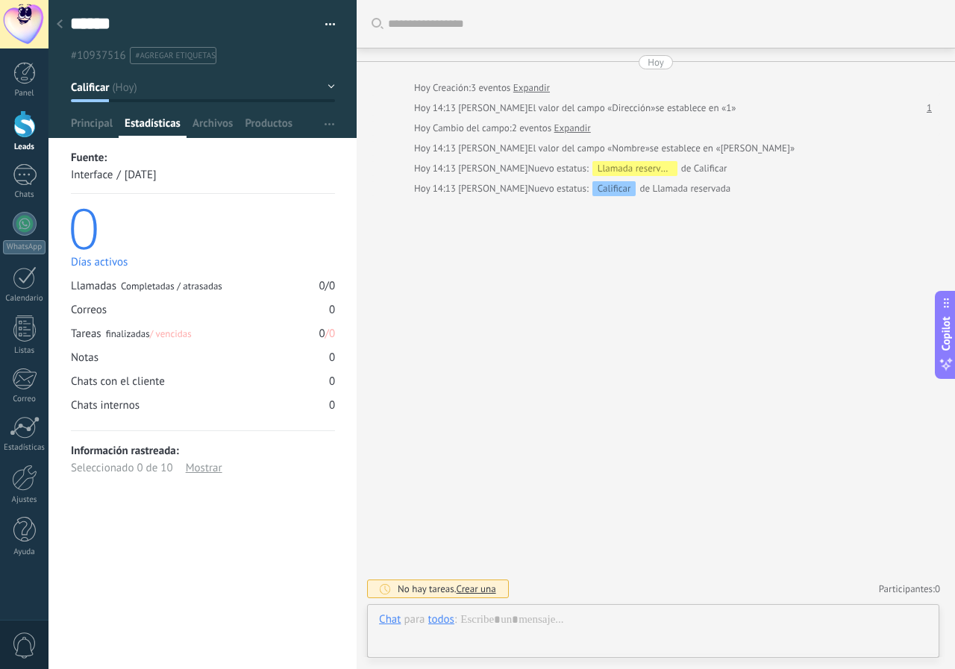
click at [30, 124] on div at bounding box center [24, 124] width 22 height 28
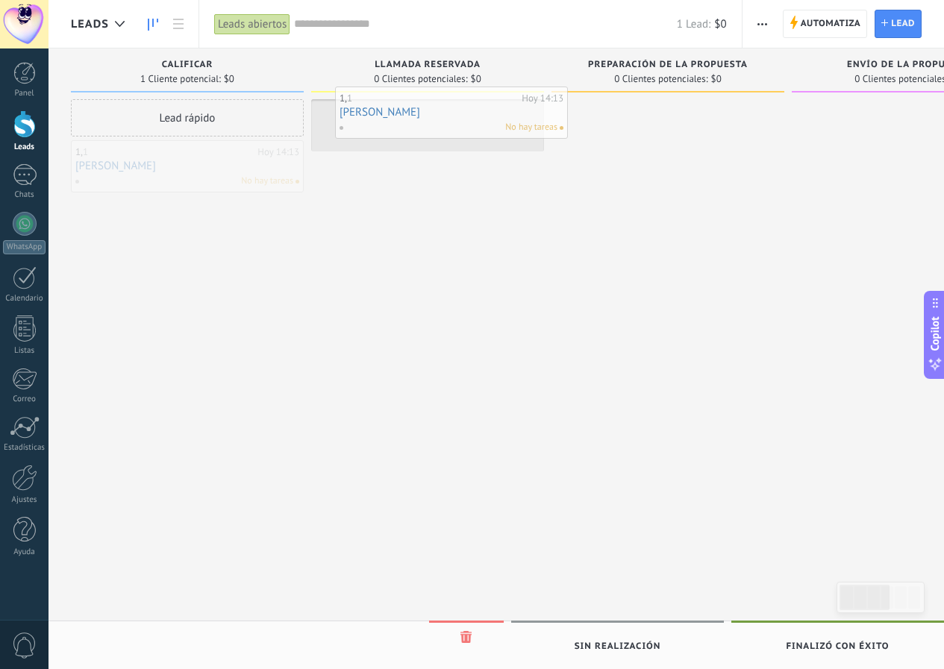
drag, startPoint x: 201, startPoint y: 169, endPoint x: 466, endPoint y: 114, distance: 270.6
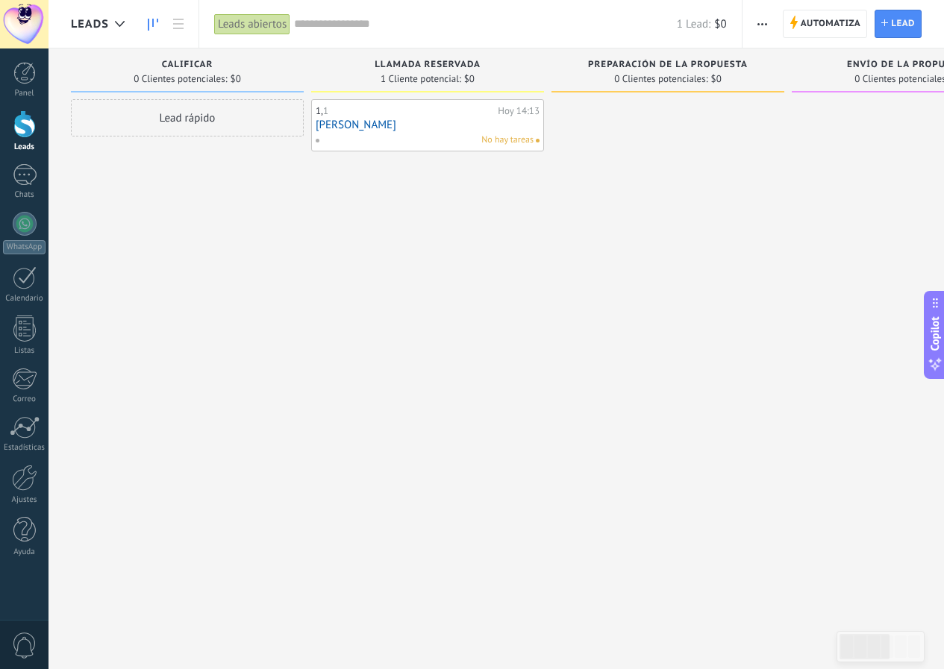
click at [709, 116] on div at bounding box center [667, 336] width 233 height 475
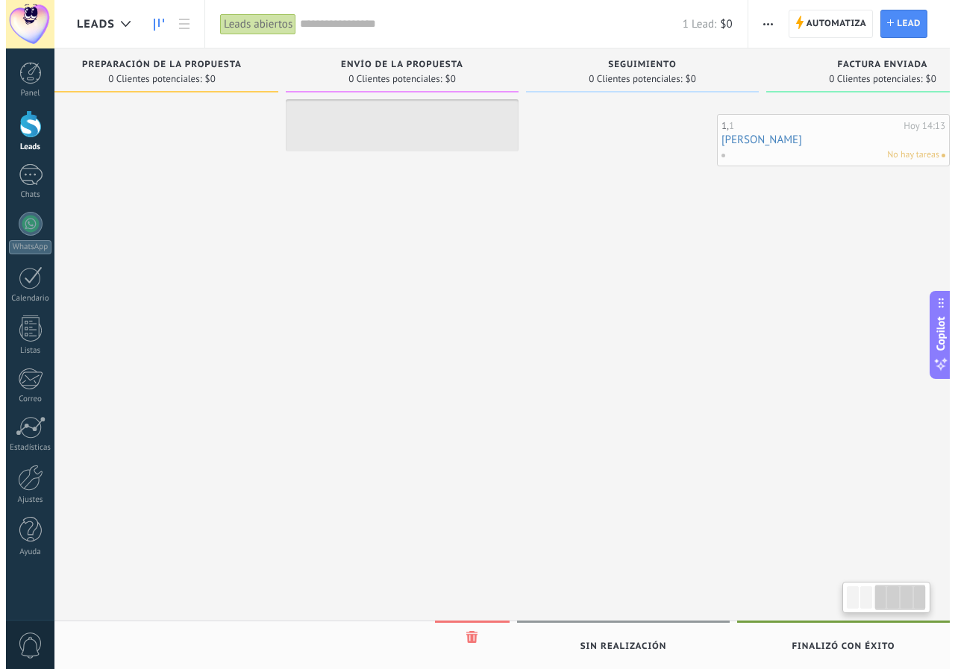
scroll to position [0, 584]
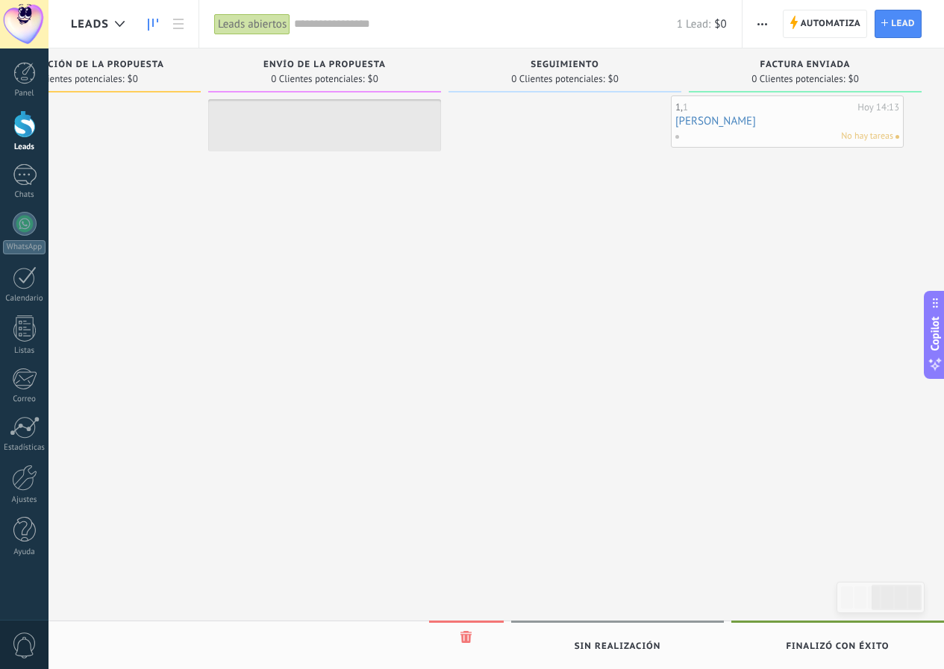
drag, startPoint x: 511, startPoint y: 118, endPoint x: 871, endPoint y: 114, distance: 359.7
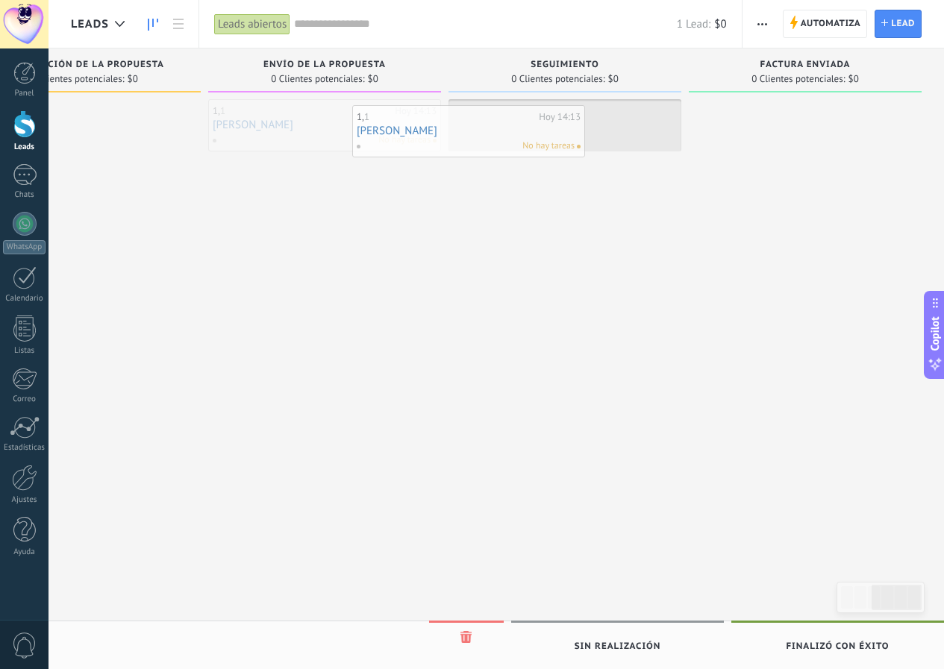
drag, startPoint x: 359, startPoint y: 120, endPoint x: 579, endPoint y: 113, distance: 220.2
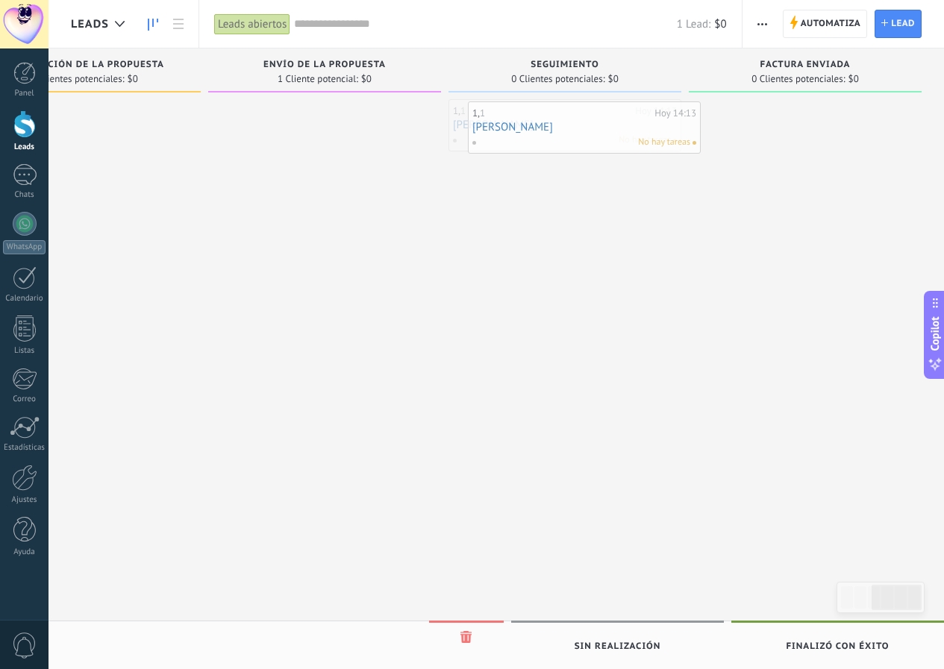
drag, startPoint x: 551, startPoint y: 126, endPoint x: 786, endPoint y: 123, distance: 235.1
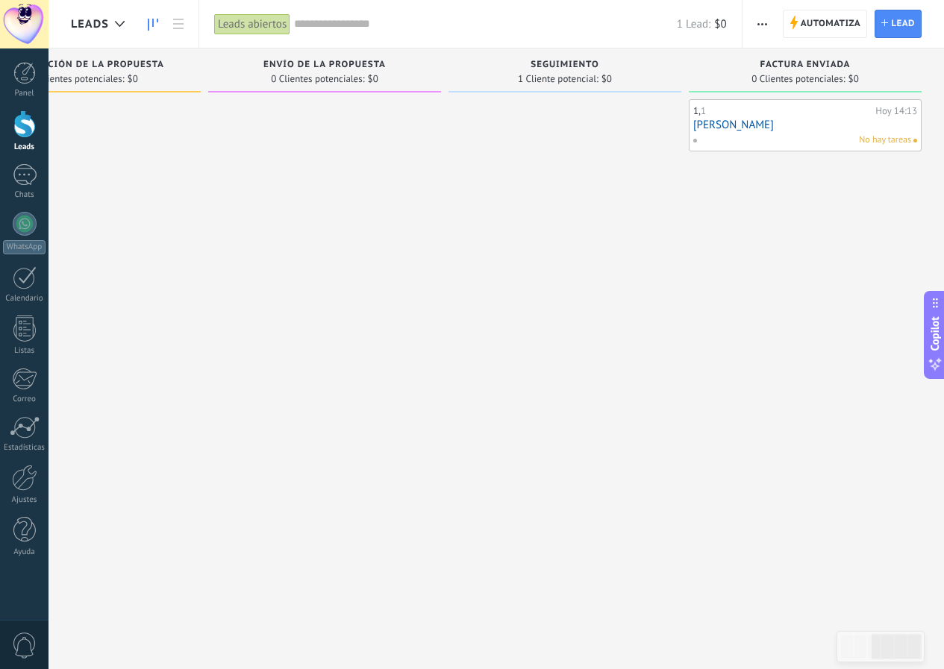
drag, startPoint x: 878, startPoint y: 122, endPoint x: 825, endPoint y: 112, distance: 53.9
click at [799, 110] on div "1, 1" at bounding box center [782, 111] width 178 height 12
click at [819, 122] on link "[PERSON_NAME]" at bounding box center [805, 125] width 224 height 13
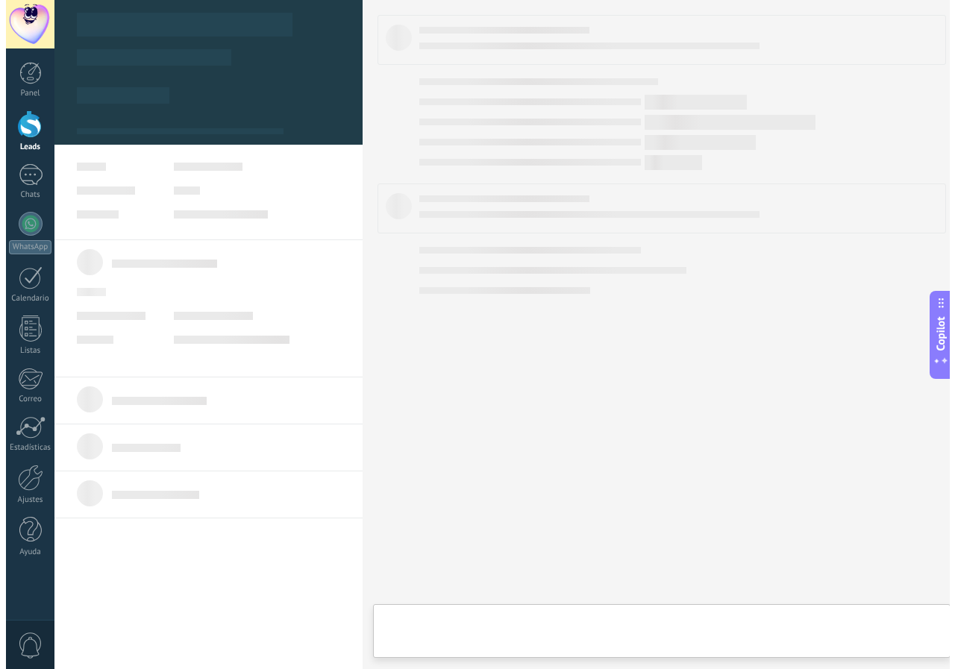
scroll to position [0, 572]
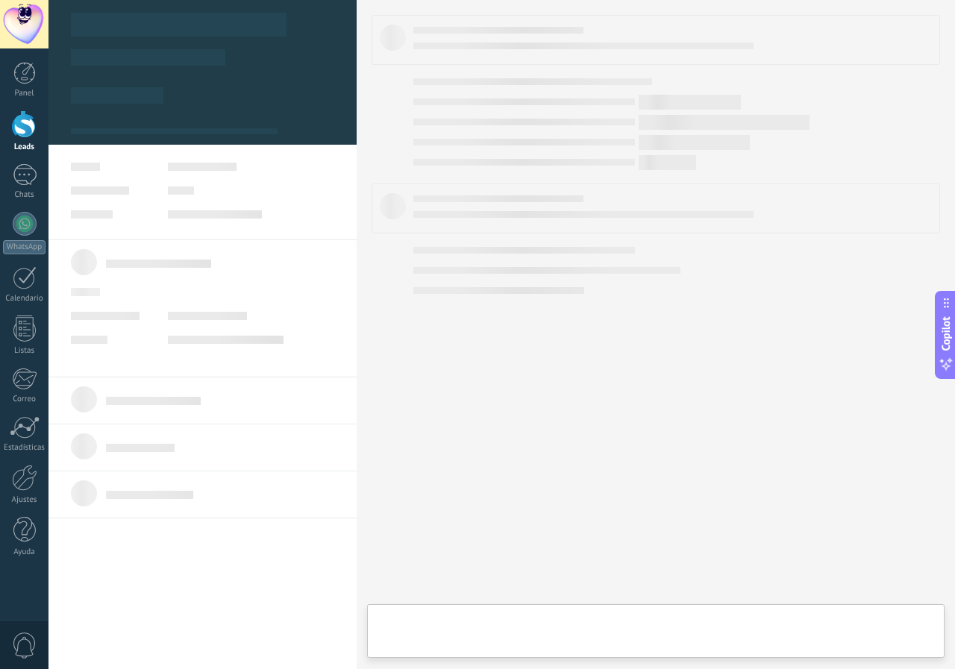
type textarea "*"
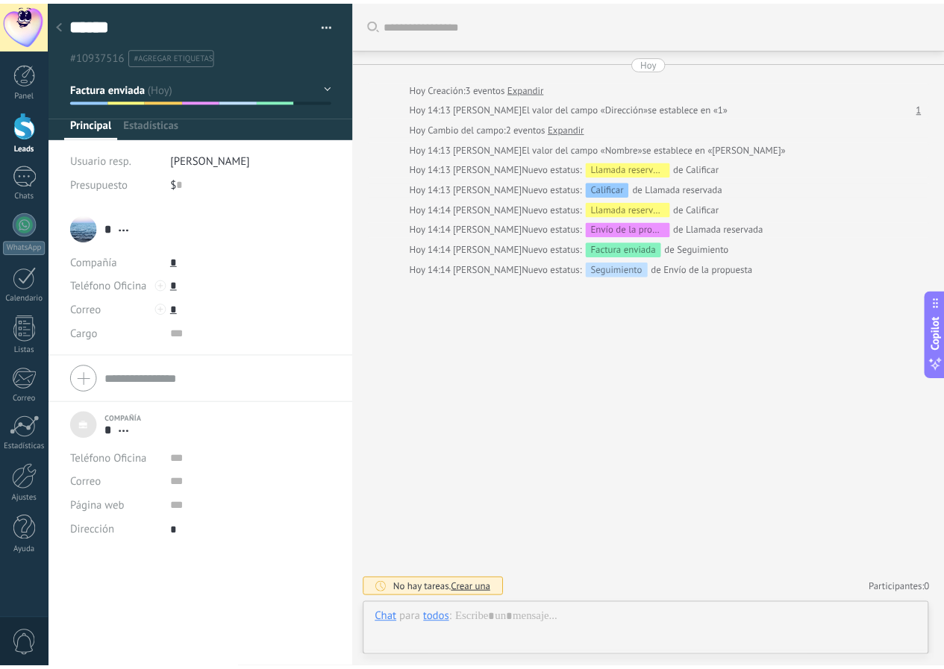
scroll to position [15, 0]
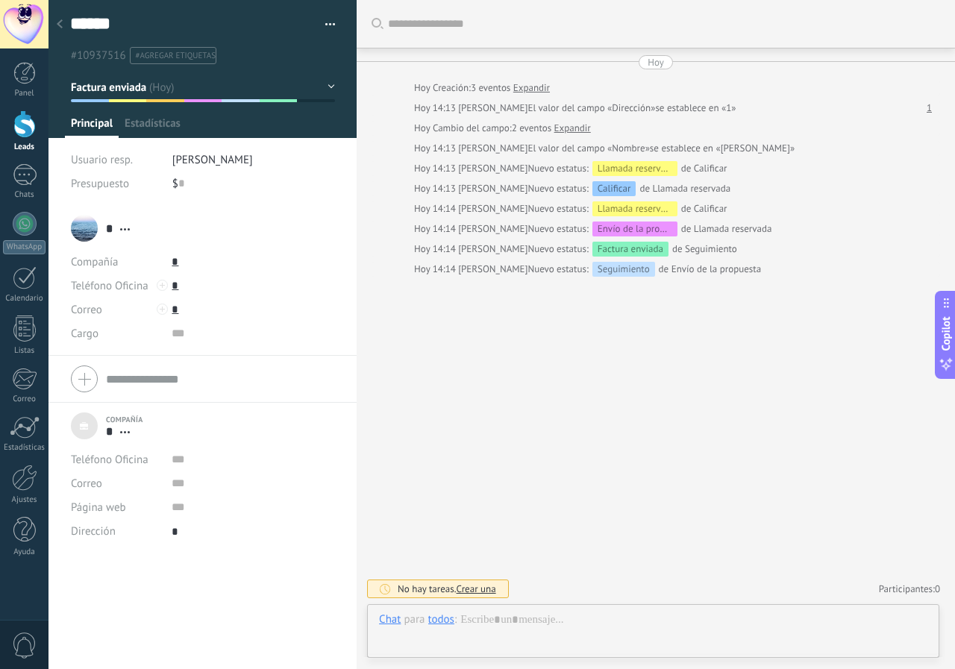
click at [322, 20] on button "button" at bounding box center [325, 24] width 22 height 22
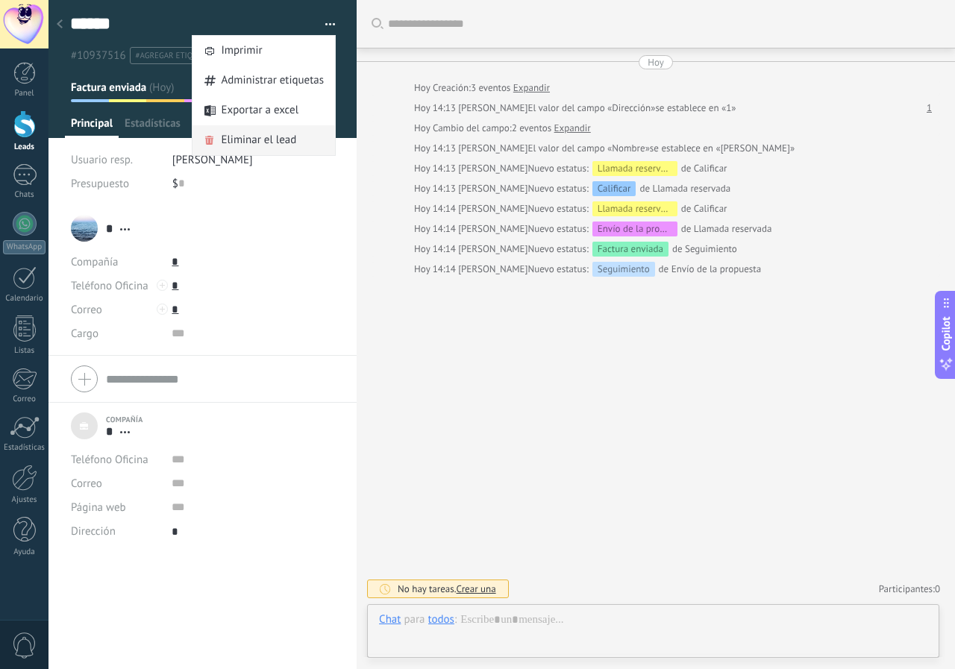
click at [263, 138] on span "Eliminar el lead" at bounding box center [258, 140] width 75 height 30
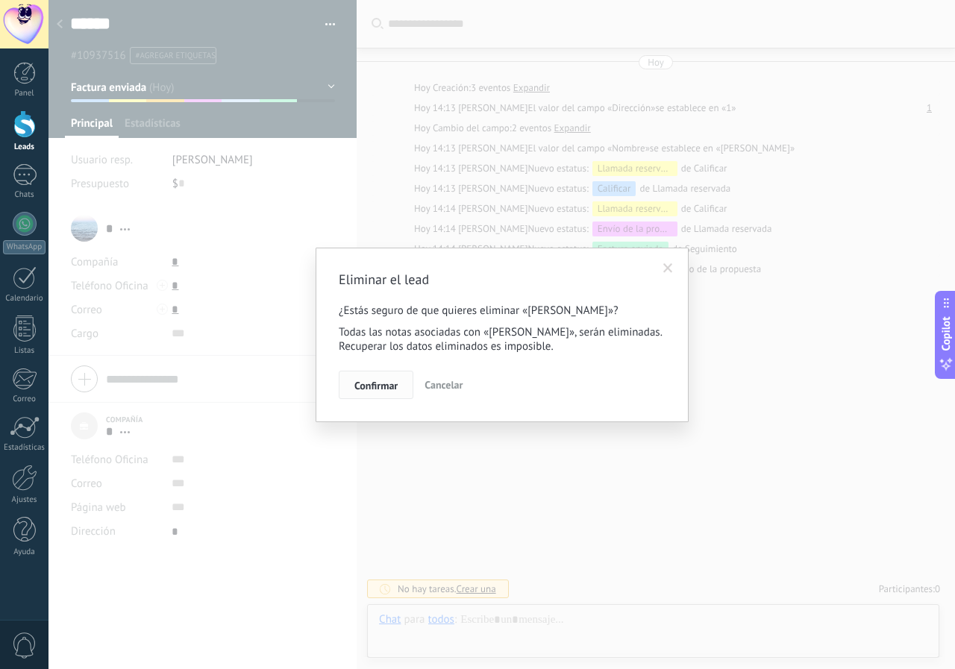
click at [377, 389] on span "Confirmar" at bounding box center [375, 386] width 43 height 10
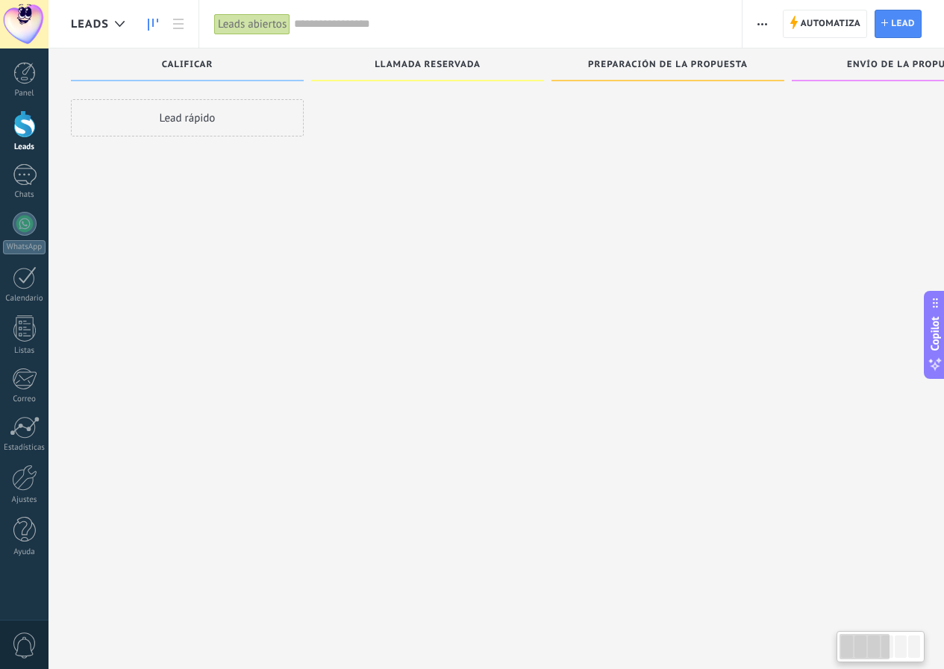
drag, startPoint x: 869, startPoint y: 642, endPoint x: 715, endPoint y: 638, distance: 154.5
click at [734, 644] on body ".abecls-1,.abecls-2{fill-rule:evenodd}.abecls-2{fill:#fff} .abhcls-1{fill:none}…" at bounding box center [472, 334] width 944 height 669
click at [828, 19] on span "Automatiza" at bounding box center [831, 23] width 60 height 27
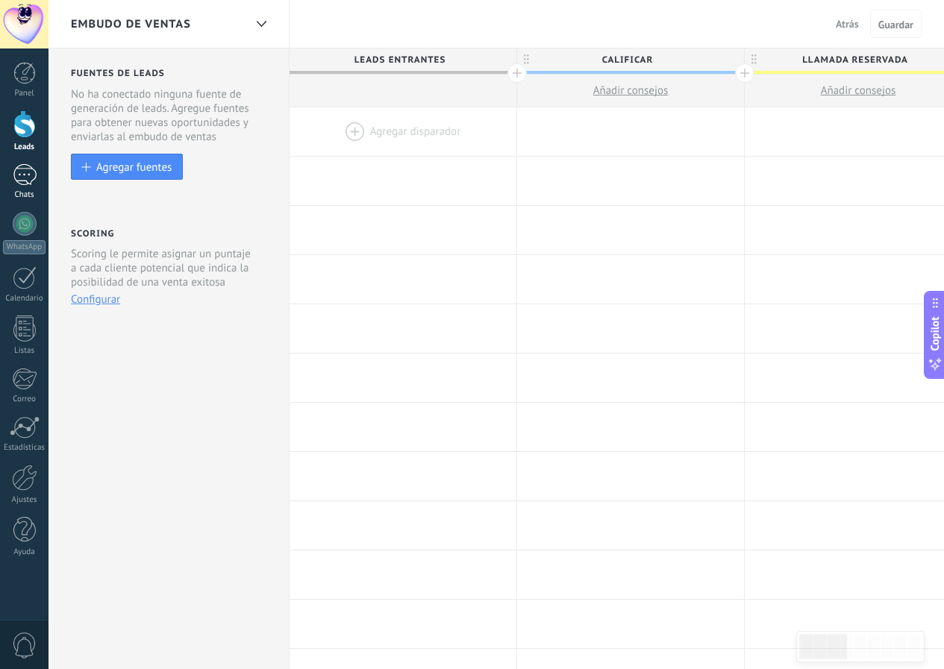
click at [14, 181] on div at bounding box center [25, 175] width 24 height 22
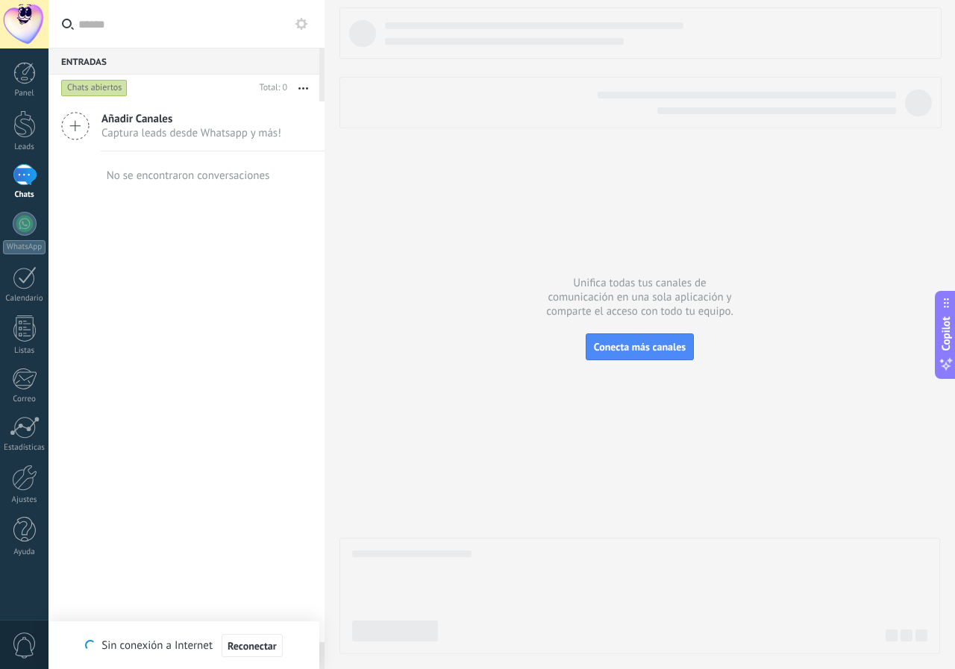
click at [31, 22] on div at bounding box center [24, 24] width 49 height 49
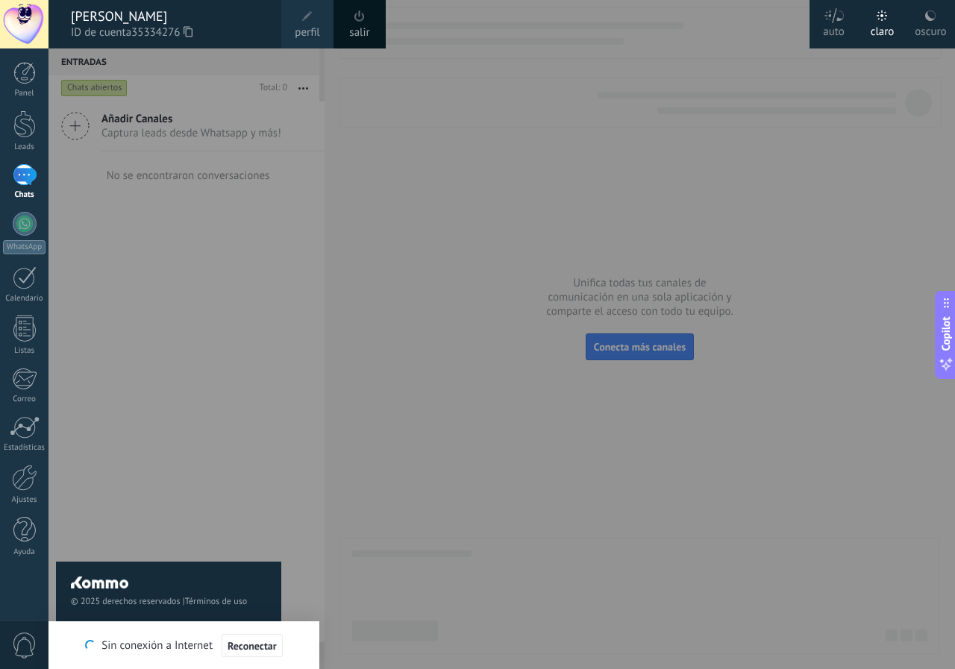
click at [942, 19] on div "oscuro" at bounding box center [930, 29] width 31 height 39
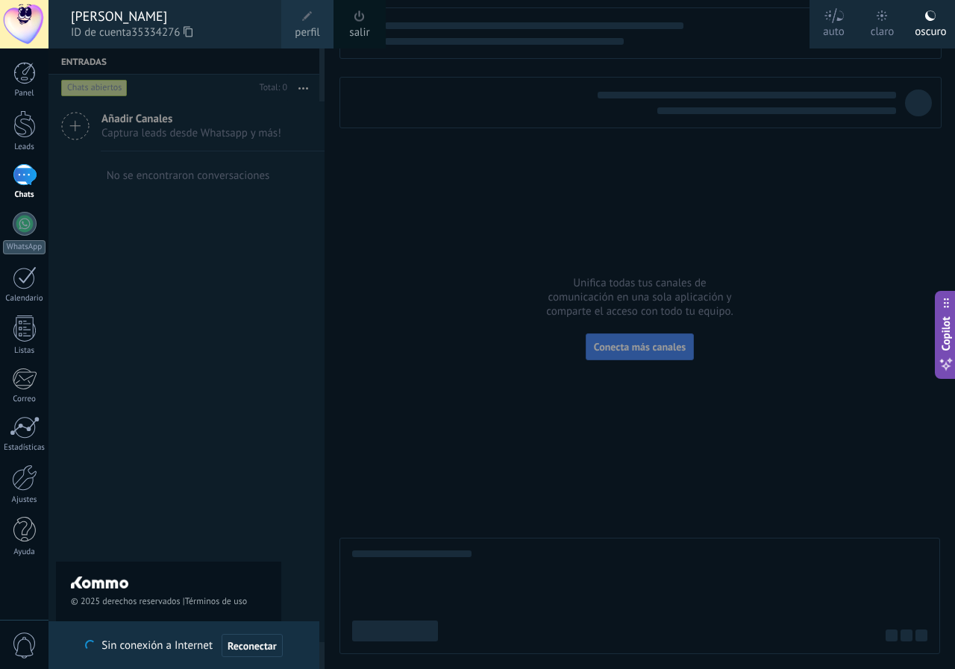
click at [63, 338] on div "© 2025 derechos reservados | Términos de uso Soporte técnico" at bounding box center [168, 359] width 225 height 621
click at [304, 22] on span at bounding box center [307, 16] width 16 height 16
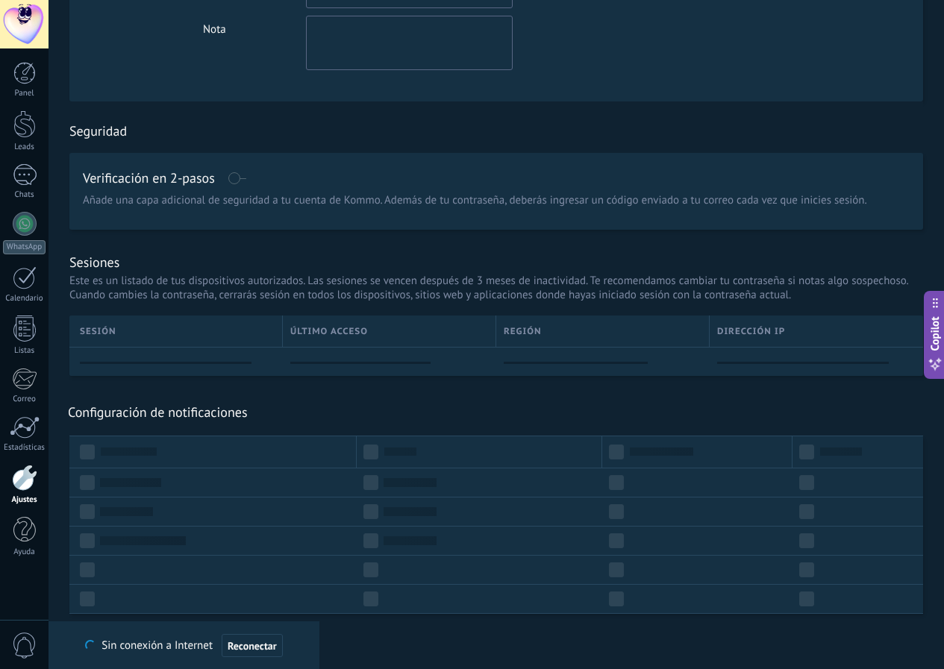
scroll to position [258, 0]
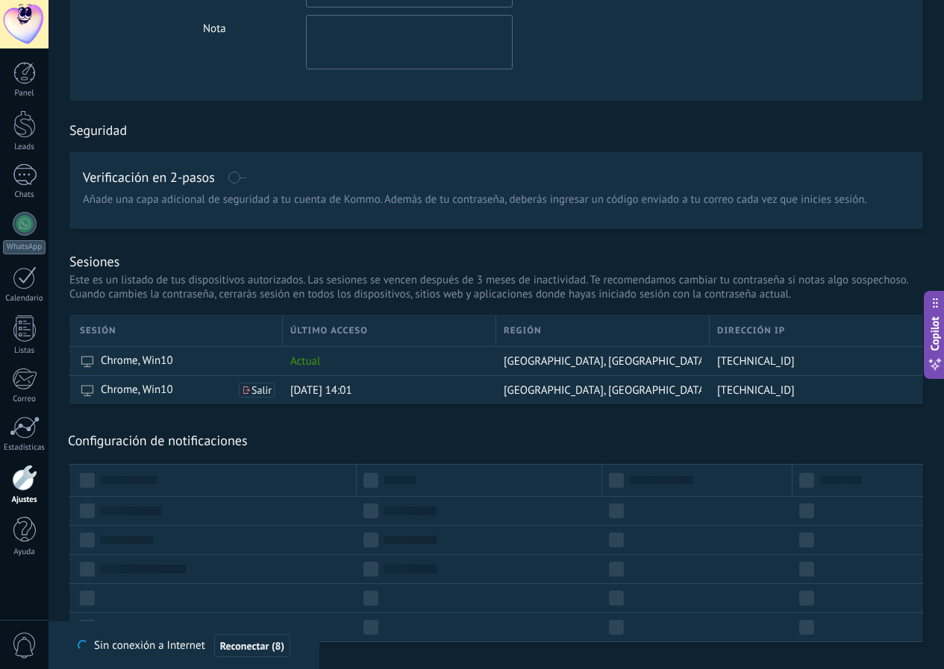
click at [34, 32] on div at bounding box center [24, 24] width 49 height 49
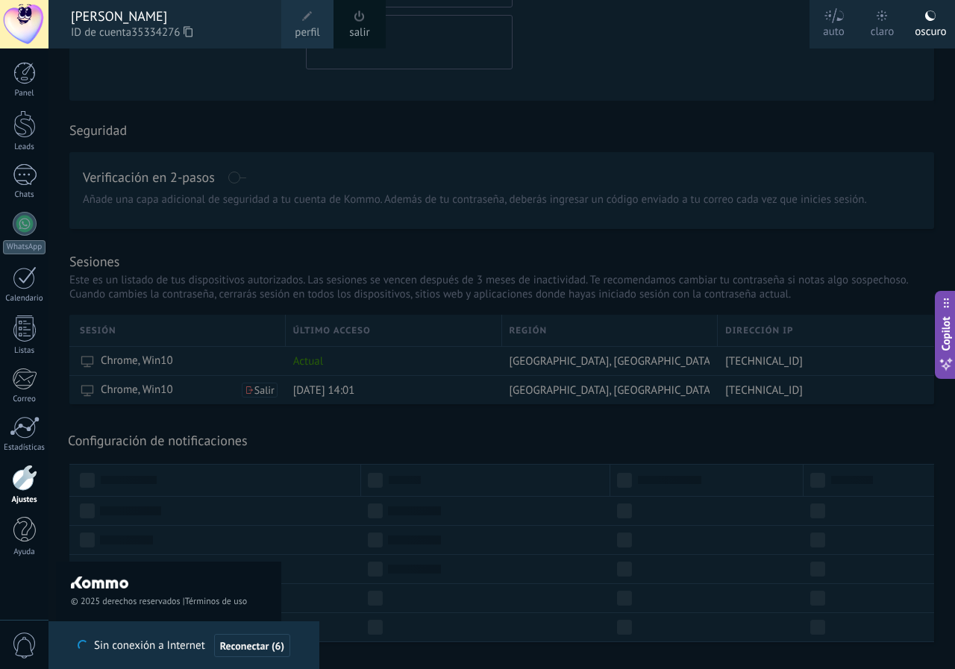
click at [360, 22] on span at bounding box center [359, 16] width 16 height 16
